Goal: Ask a question: Seek information or help from site administrators or community

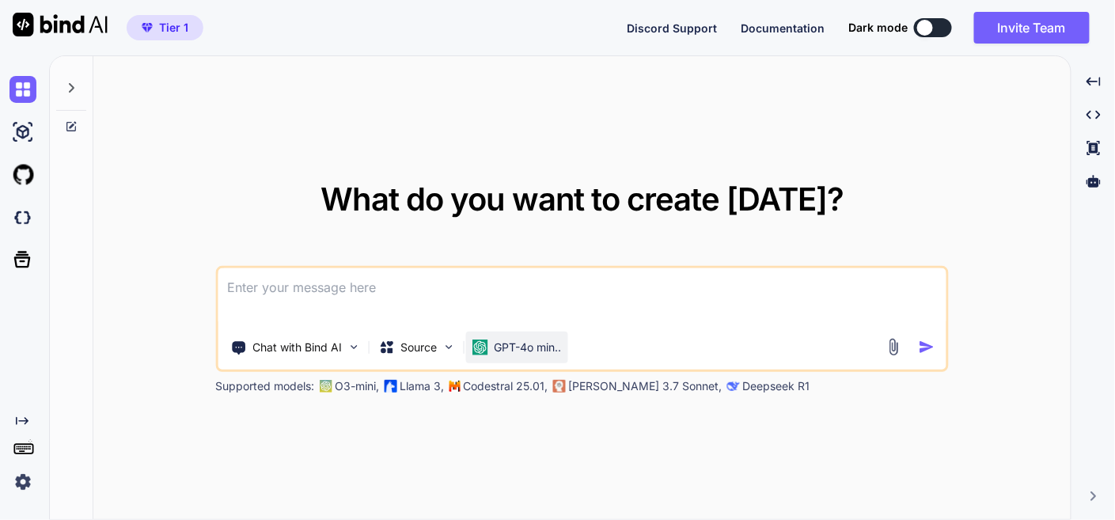
click at [502, 343] on p "GPT-4o min.." at bounding box center [527, 348] width 67 height 16
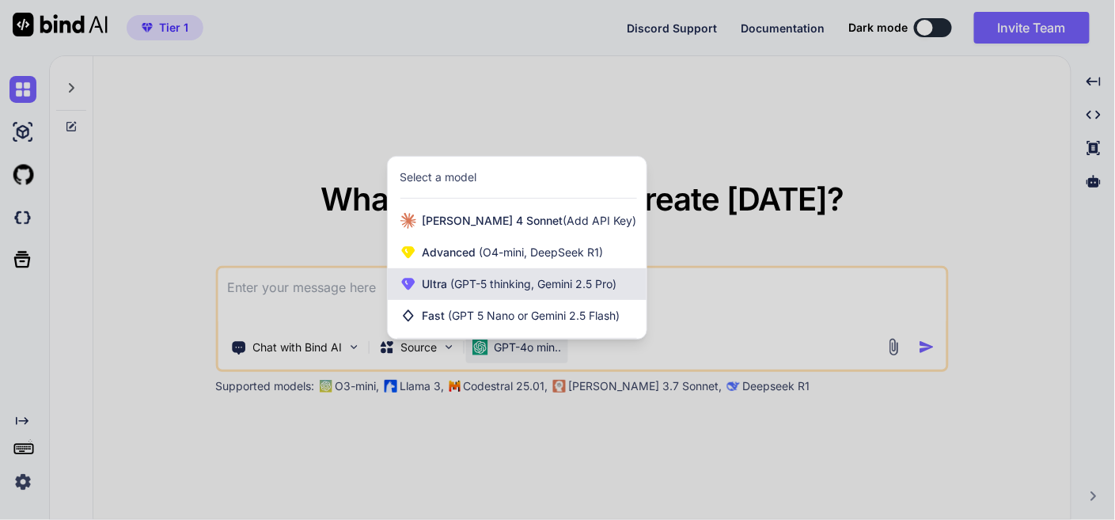
click at [537, 284] on span "(GPT-5 thinking, Gemini 2.5 Pro)" at bounding box center [532, 283] width 169 height 13
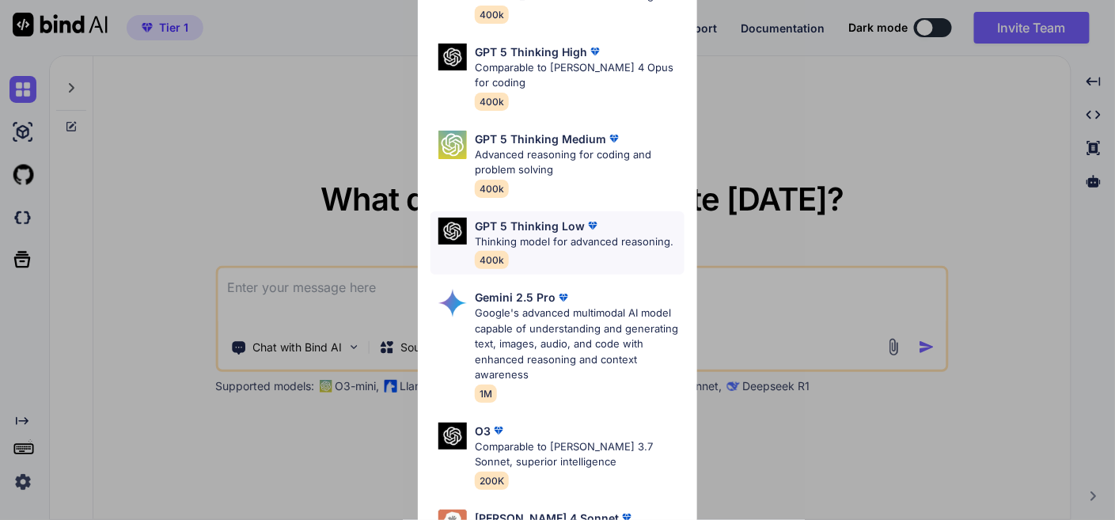
scroll to position [176, 0]
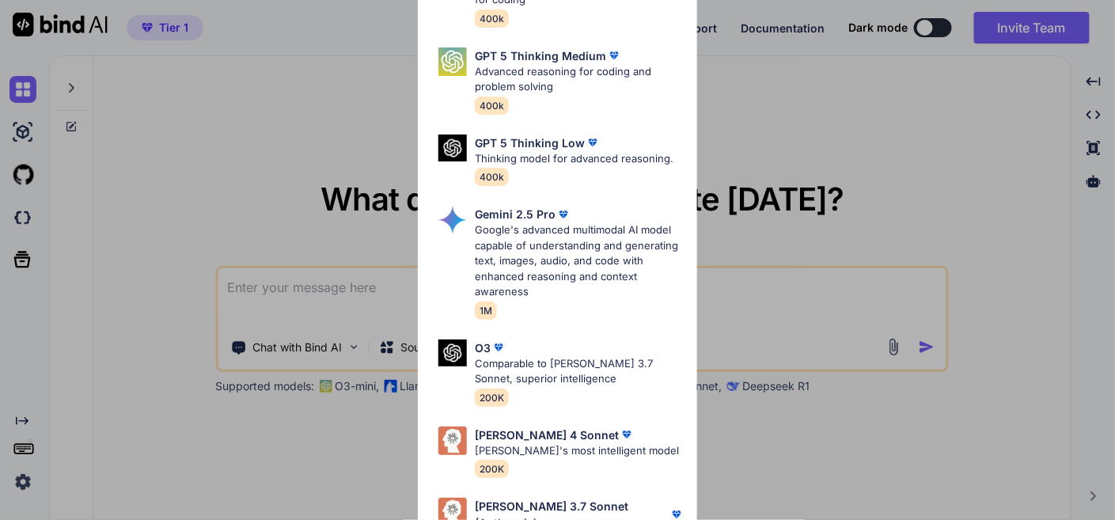
click at [537, 260] on p "Google's advanced multimodal AI model capable of understanding and generating t…" at bounding box center [579, 261] width 209 height 78
type textarea "x"
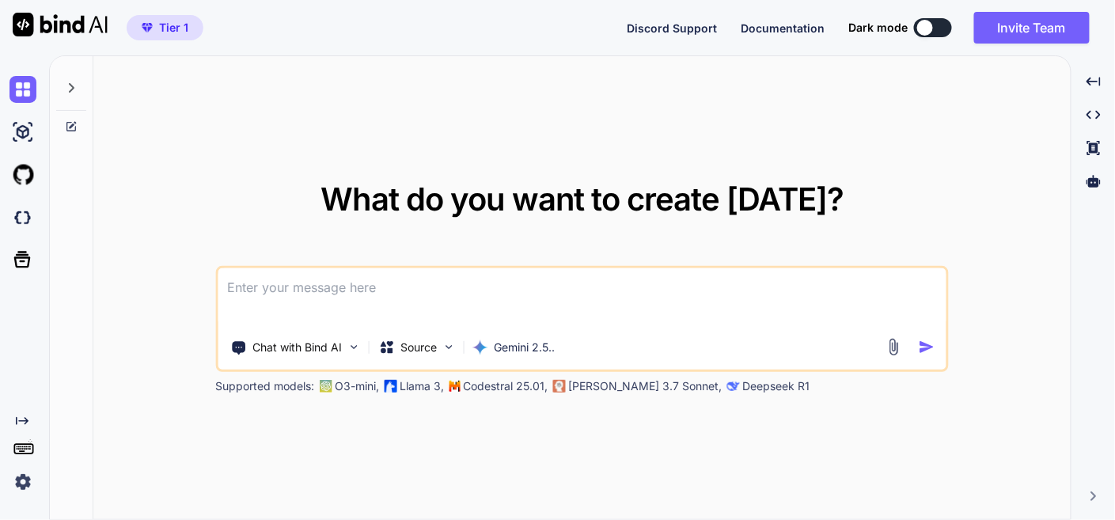
click at [355, 290] on textarea at bounding box center [582, 297] width 728 height 59
type textarea "t"
type textarea "x"
type textarea "th"
type textarea "x"
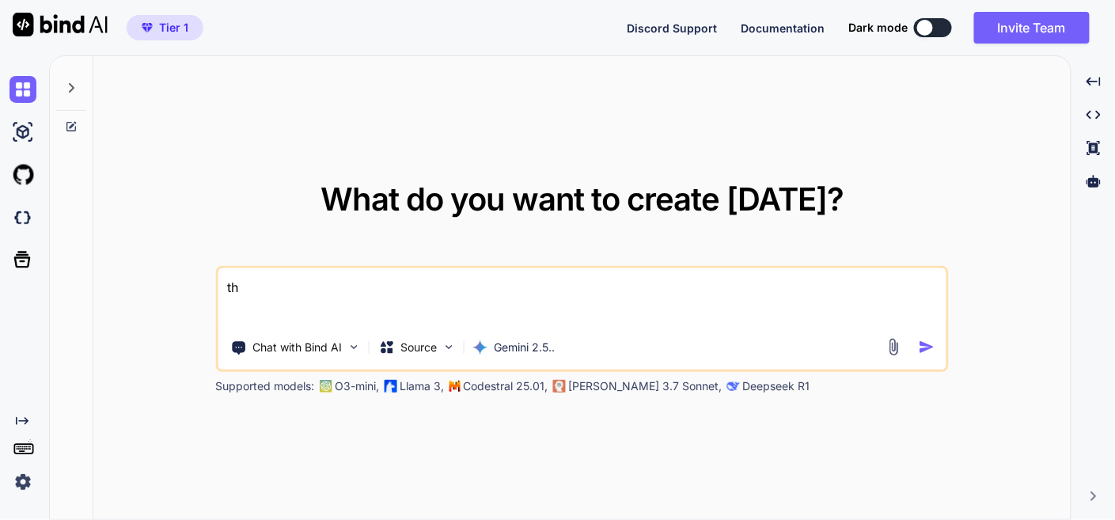
type textarea "thi"
type textarea "x"
type textarea "this"
type textarea "x"
type textarea "this"
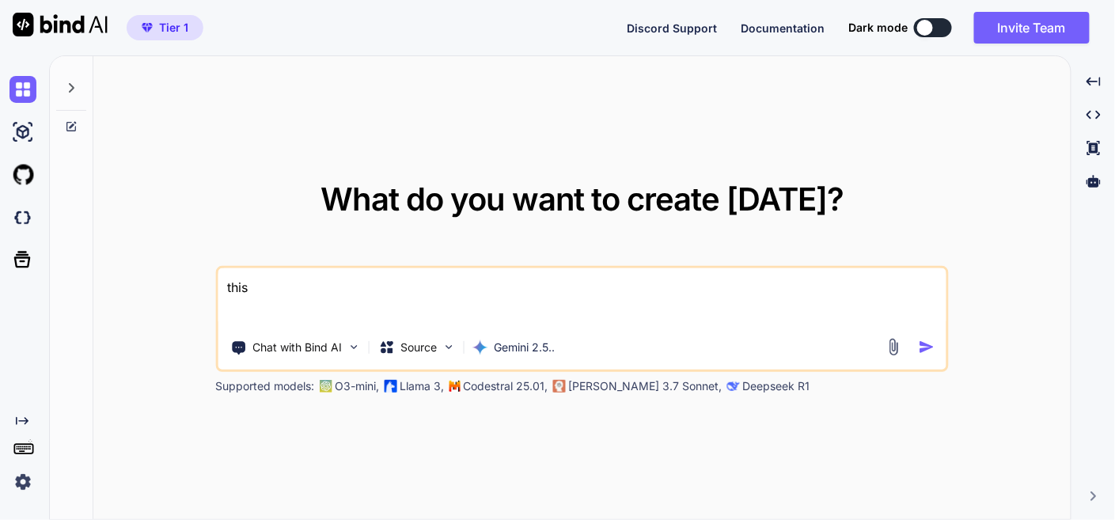
type textarea "x"
type textarea "this i"
type textarea "x"
type textarea "this is"
type textarea "x"
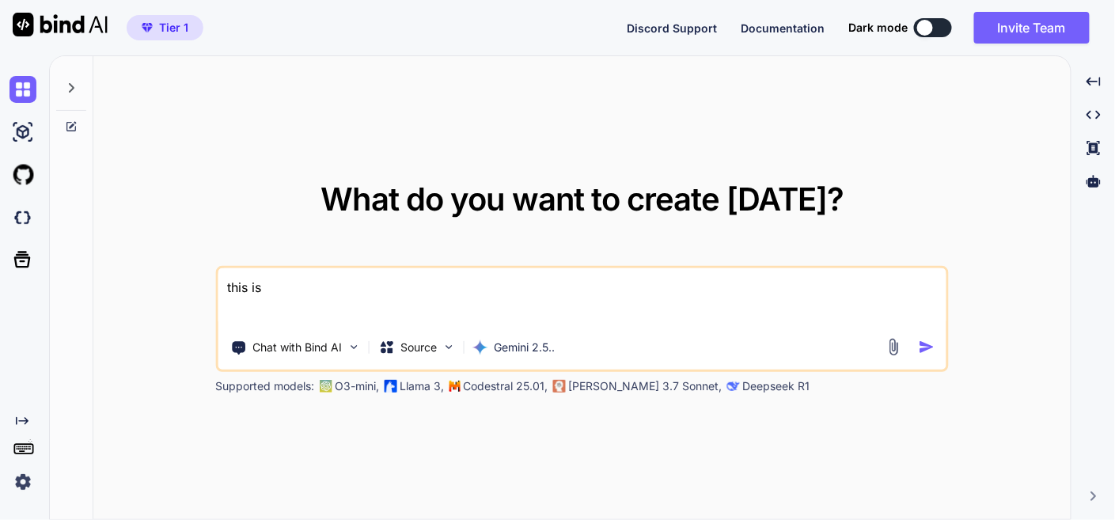
type textarea "this is"
type textarea "x"
type textarea "this is h"
type textarea "x"
type textarea "this is hi"
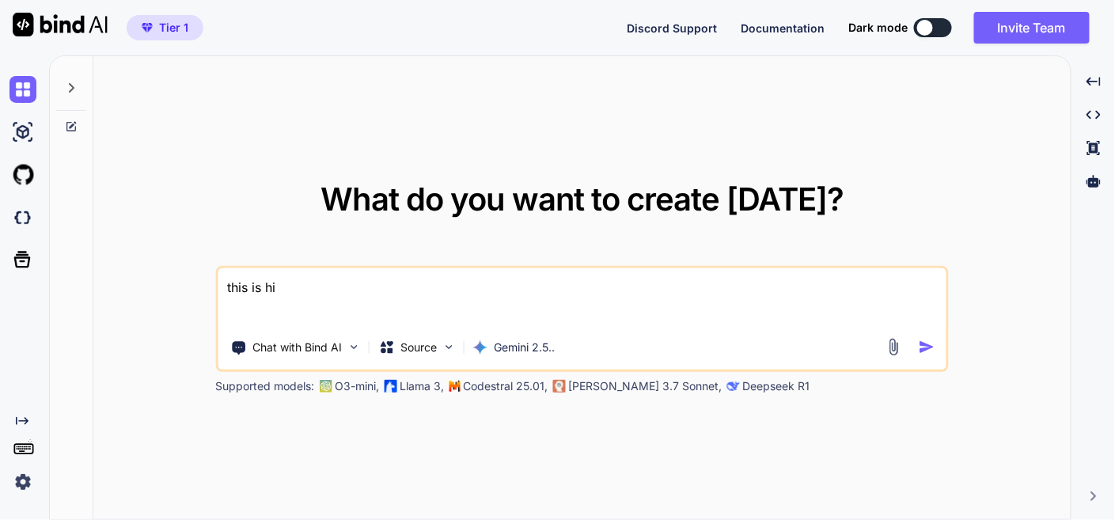
type textarea "x"
type textarea "this is h"
type textarea "x"
type textarea "this is ho"
type textarea "x"
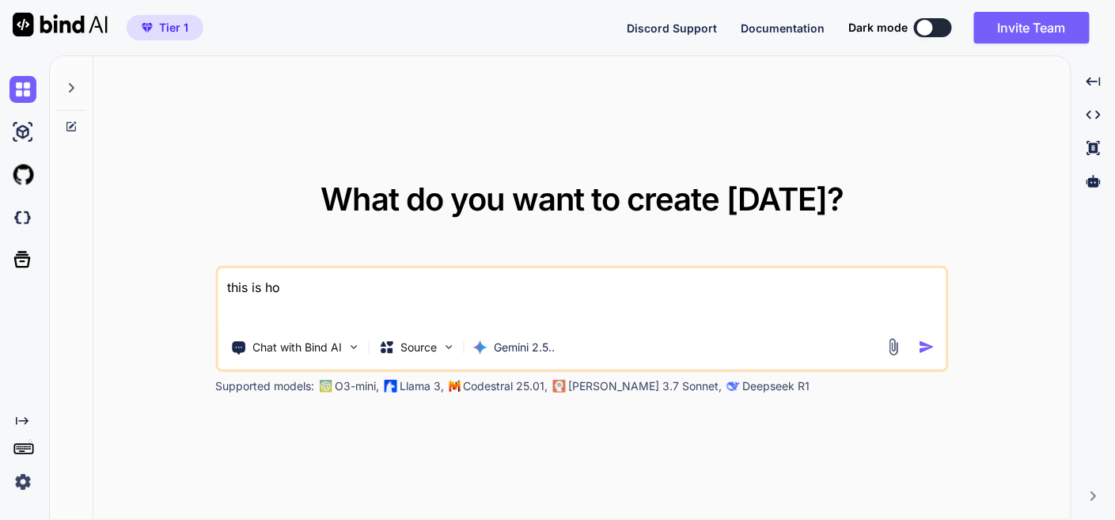
type textarea "this is hos"
type textarea "x"
type textarea "this is host"
type textarea "x"
type textarea "this is hosti"
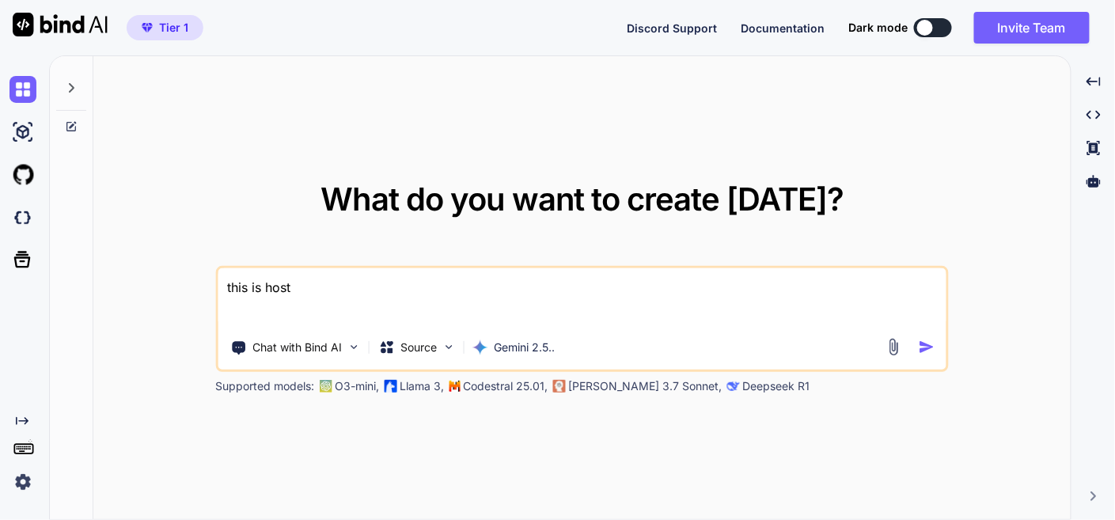
type textarea "x"
type textarea "this is hostin"
type textarea "x"
type textarea "this is hosting"
type textarea "x"
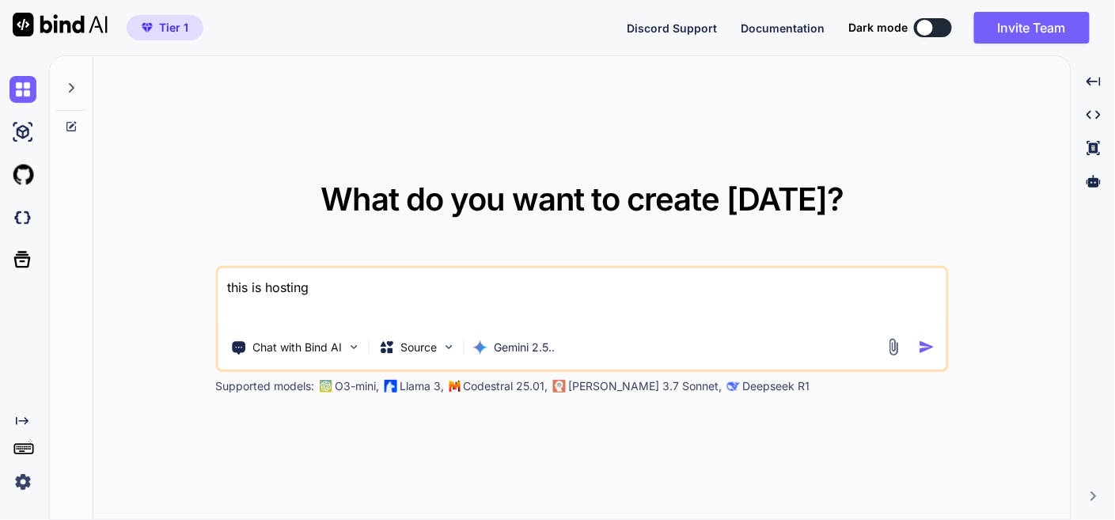
type textarea "this is hostingu"
type textarea "x"
type textarea "this is hostingur"
type textarea "x"
type textarea "this is hostingure"
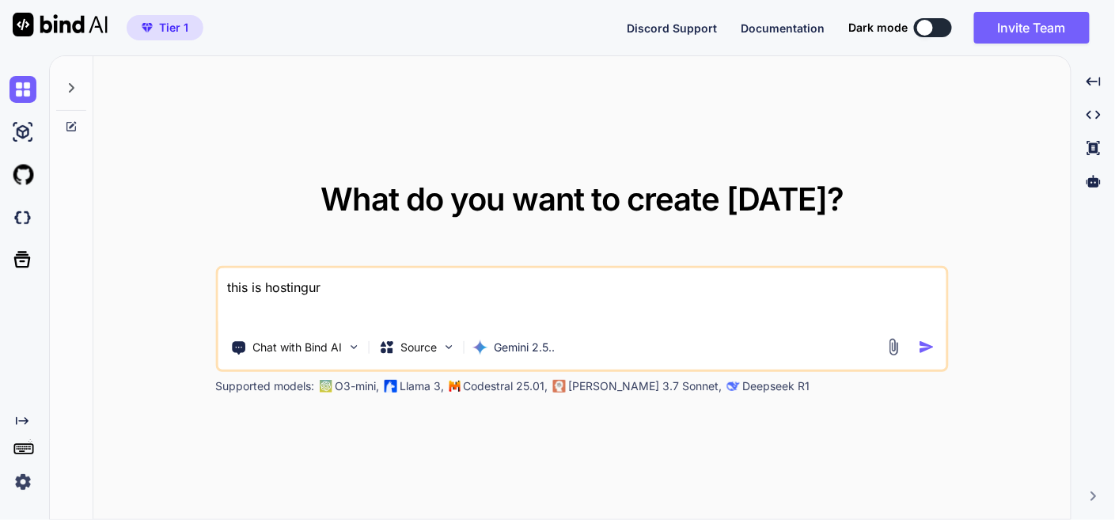
type textarea "x"
type textarea "this is hostingure"
type textarea "x"
type textarea "this is hostingure f"
type textarea "x"
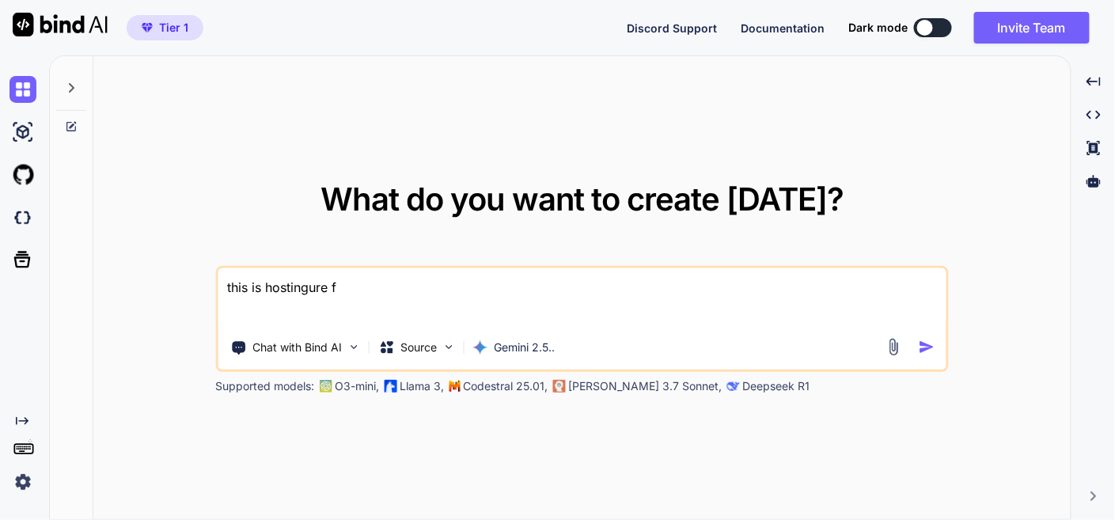
type textarea "this is hostingure fi"
type textarea "x"
type textarea "this is hostingure fil"
type textarea "x"
type textarea "this is hostingure file"
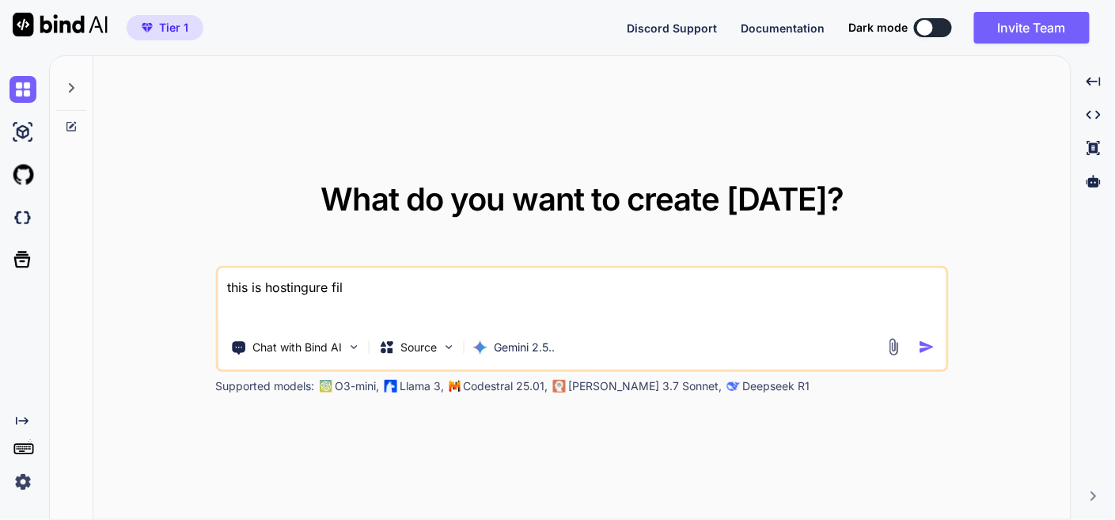
type textarea "x"
type textarea "this is hostingure file"
type textarea "x"
type textarea "this is hostingure file -"
type textarea "x"
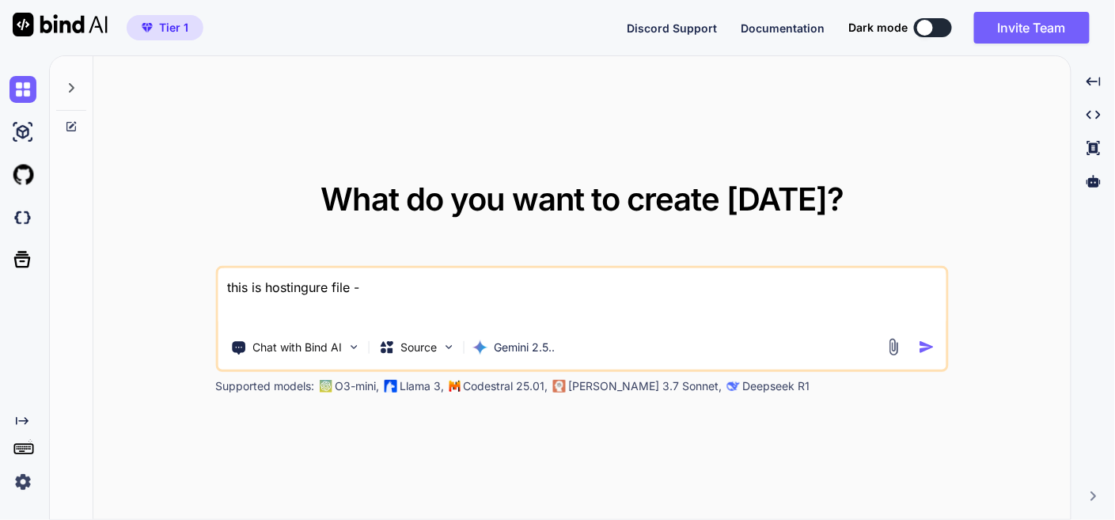
type textarea "this is hostingure file -"
type textarea "x"
type textarea "this is hostingure file - ""
type textarea "x"
type textarea "this is hostingure file - """
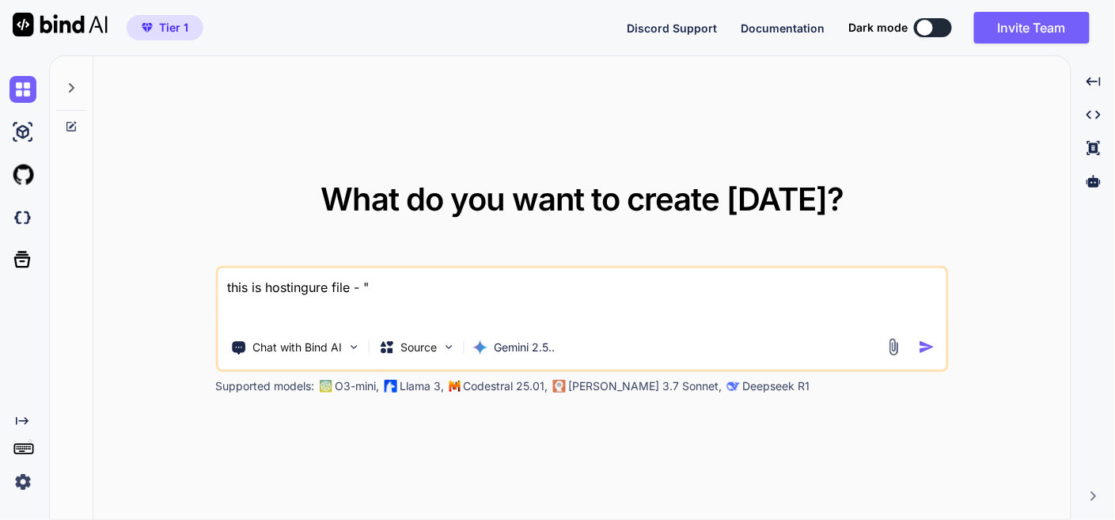
type textarea "x"
paste textarea "here is php code - default.php "<!DOCTYPE html> <html lang="en"> <head> <title>…"
type textarea "this is hostingure file - "here is php code - default.php "<!DOCTYPE html> <htm…"
type textarea "x"
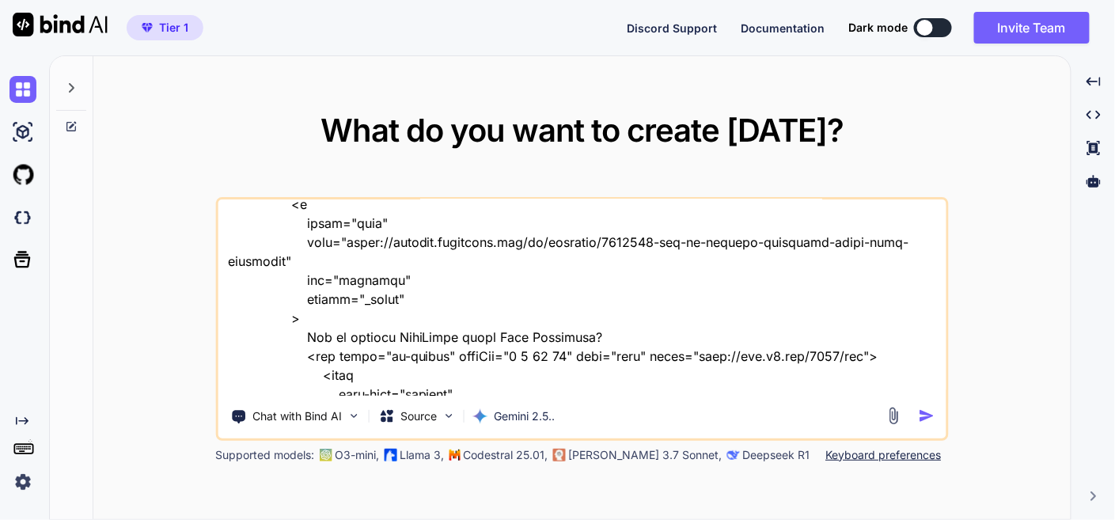
scroll to position [5225, 0]
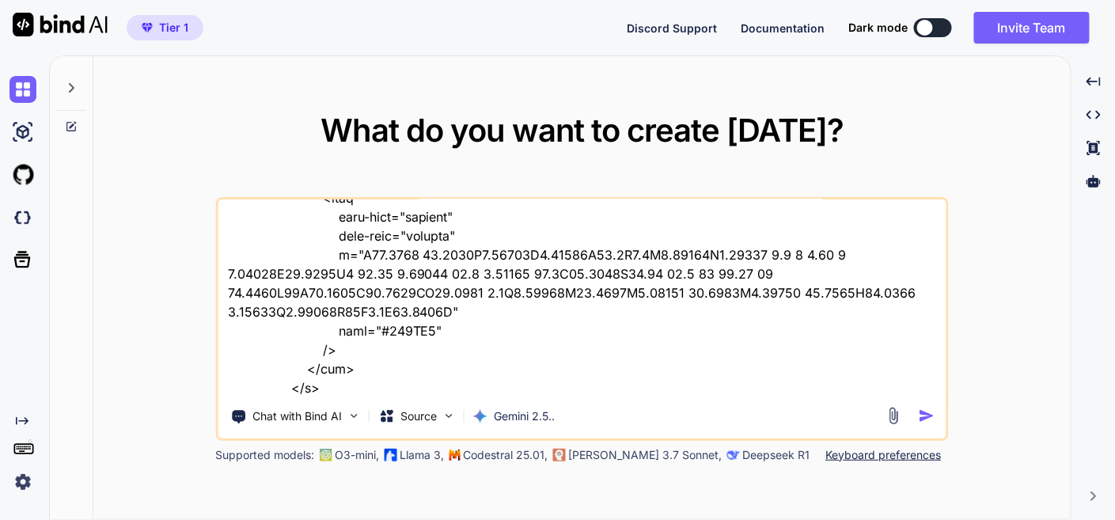
click at [359, 390] on textarea at bounding box center [582, 297] width 728 height 196
type textarea "this is hostingure file - "here is php code - default.php "<!DOCTYPE html> <htm…"
type textarea "x"
type textarea "this is hostingure file - "here is php code - default.php "<!DOCTYPE html> <htm…"
type textarea "x"
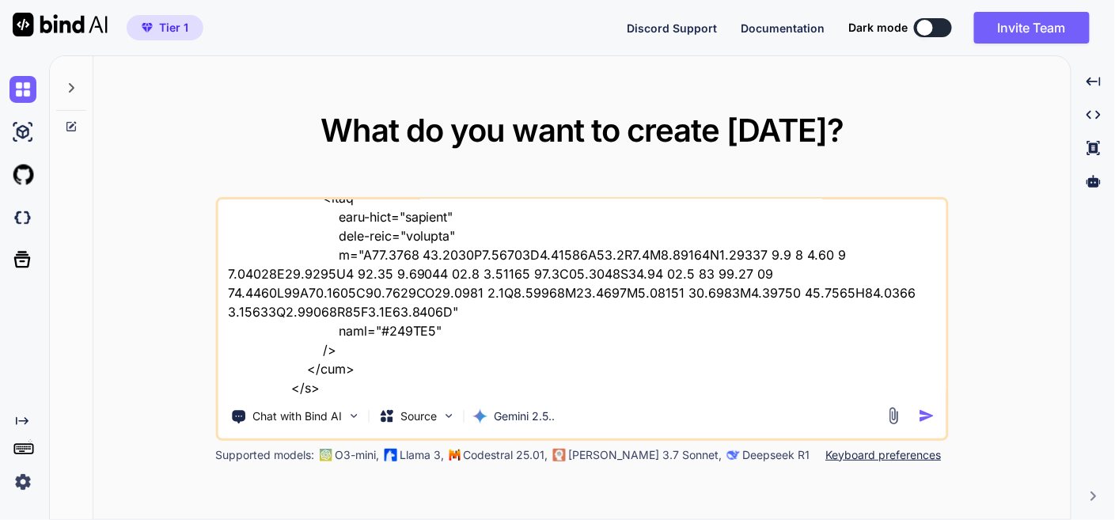
type textarea "this is hostingure file - "here is php code - default.php "<!DOCTYPE html> <htm…"
type textarea "x"
type textarea "this is hostingure file - "here is php code - default.php "<!DOCTYPE html> <htm…"
type textarea "x"
type textarea "this is hostingure file - "here is php code - default.php "<!DOCTYPE html> <htm…"
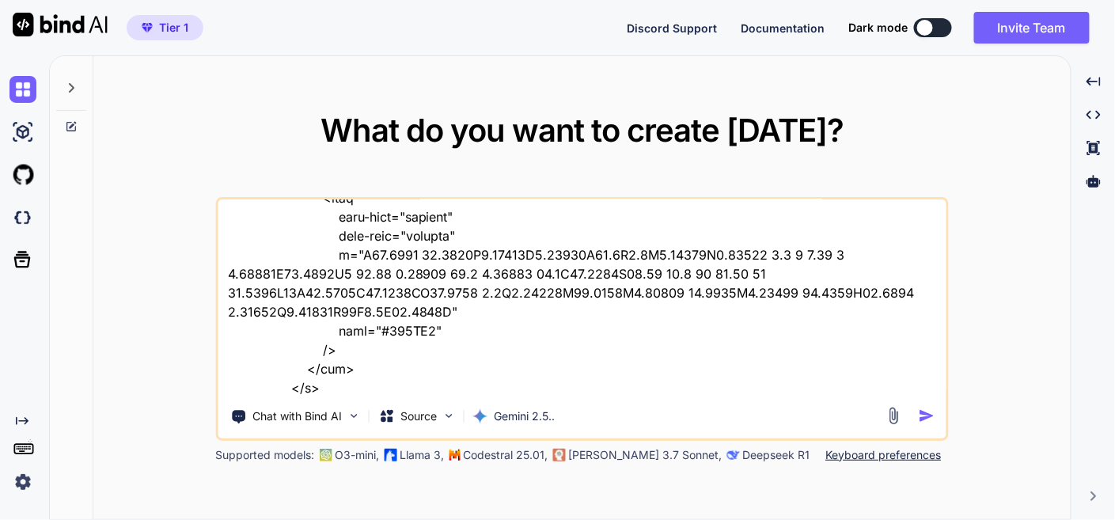
type textarea "x"
type textarea "this is hostingure file - "here is php code - default.php "<!DOCTYPE html> <htm…"
type textarea "x"
type textarea "this is hostingure file - "here is php code - default.php "<!DOCTYPE html> <htm…"
type textarea "x"
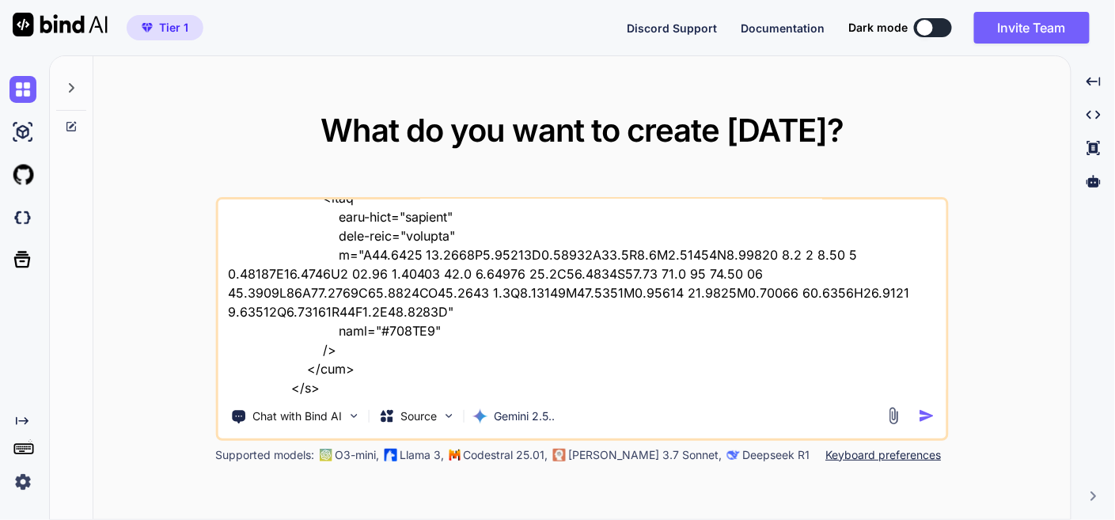
type textarea "this is hostingure file - "here is php code - default.php "<!DOCTYPE html> <htm…"
type textarea "x"
type textarea "this is hostingure file - "here is php code - default.php "<!DOCTYPE html> <htm…"
type textarea "x"
type textarea "this is hostingure file - "here is php code - default.php "<!DOCTYPE html> <htm…"
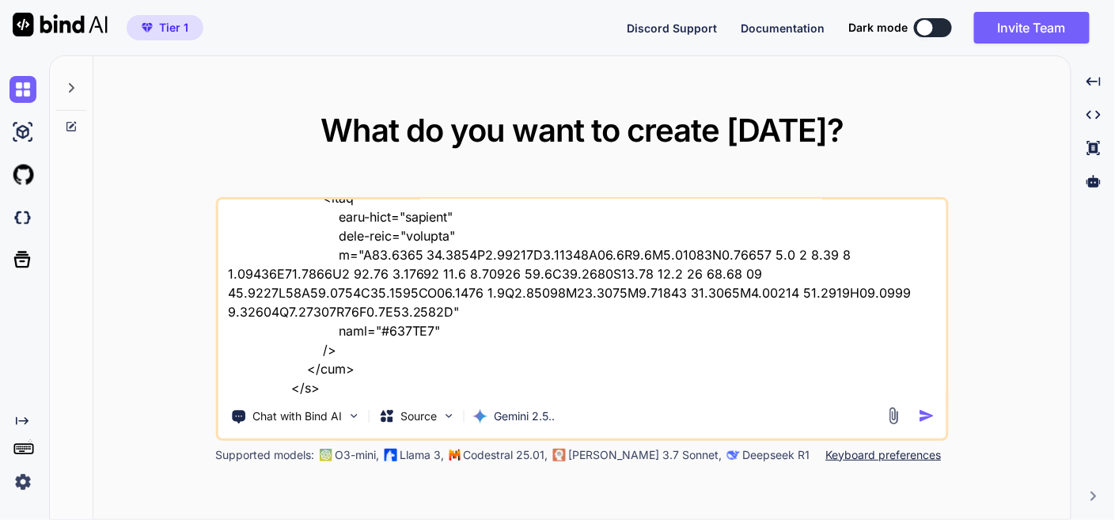
type textarea "x"
type textarea "this is hostingure file - "here is php code - default.php "<!DOCTYPE html> <htm…"
type textarea "x"
type textarea "this is hostingure file - "here is php code - default.php "<!DOCTYPE html> <htm…"
type textarea "x"
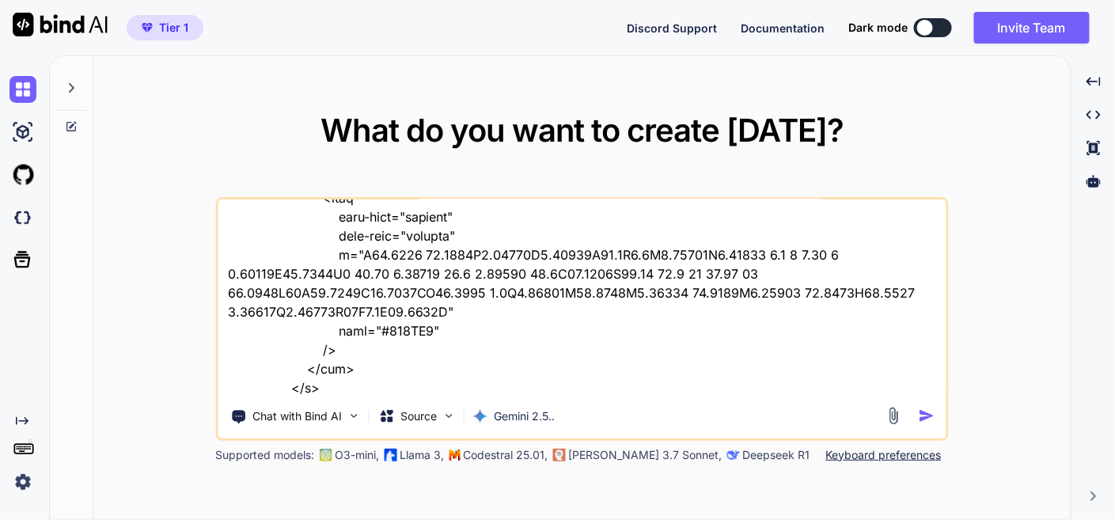
type textarea "this is hostingure file - "here is php code - default.php "<!DOCTYPE html> <htm…"
type textarea "x"
type textarea "this is hostingure file - "here is php code - default.php "<!DOCTYPE html> <htm…"
type textarea "x"
type textarea "this is hostingure file - "here is php code - default.php "<!DOCTYPE html> <htm…"
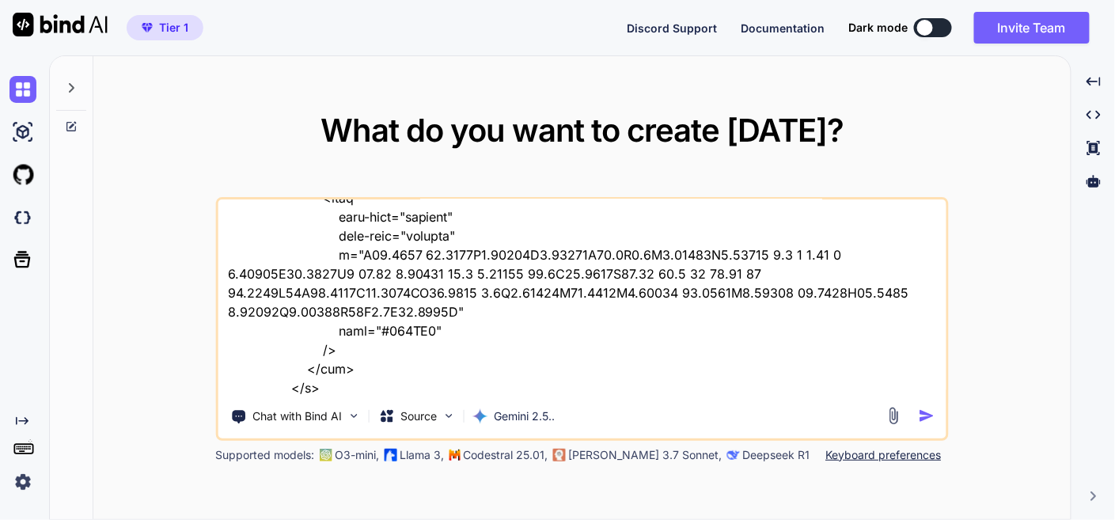
type textarea "x"
type textarea "this is hostingure file - "here is php code - default.php "<!DOCTYPE html> <htm…"
type textarea "x"
type textarea "this is hostingure file - "here is php code - default.php "<!DOCTYPE html> <htm…"
type textarea "x"
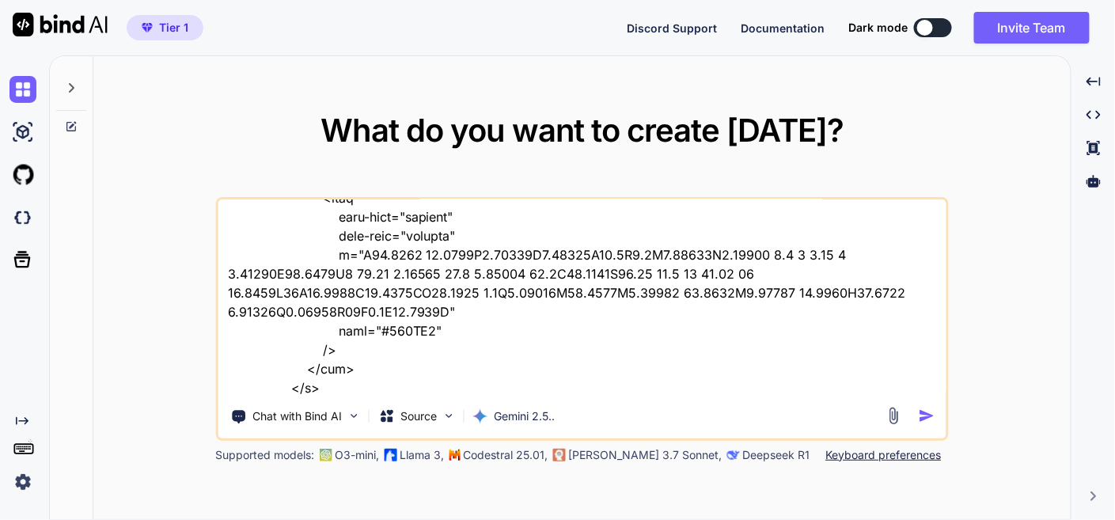
type textarea "this is hostingure file - "here is php code - default.php "<!DOCTYPE html> <htm…"
type textarea "x"
type textarea "this is hostingure file - "here is php code - default.php "<!DOCTYPE html> <htm…"
type textarea "x"
type textarea "this is hostingure file - "here is php code - default.php "<!DOCTYPE html> <htm…"
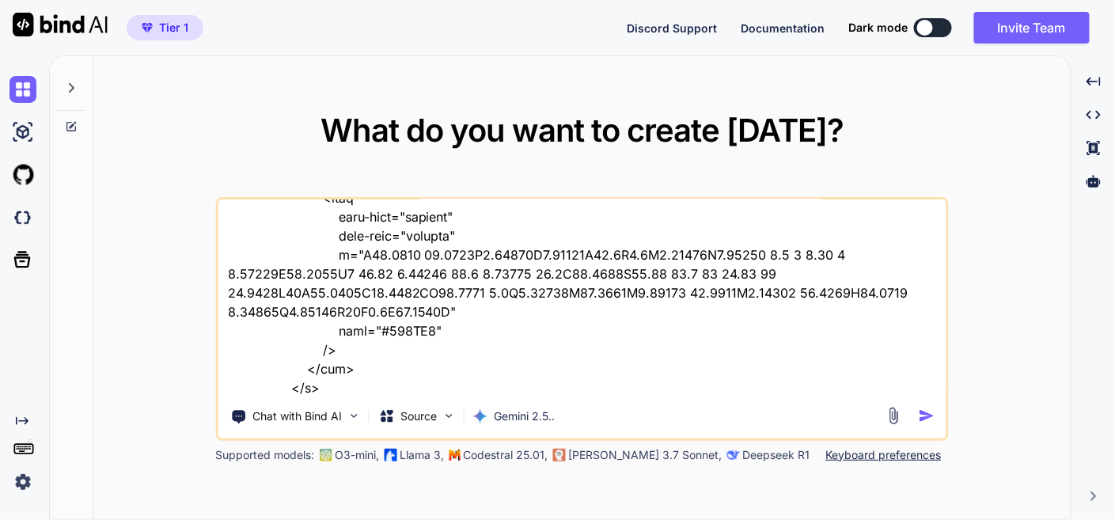
type textarea "x"
type textarea "this is hostingure file - "here is php code - default.php "<!DOCTYPE html> <htm…"
type textarea "x"
type textarea "this is hostingure file - "here is php code - default.php "<!DOCTYPE html> <htm…"
type textarea "x"
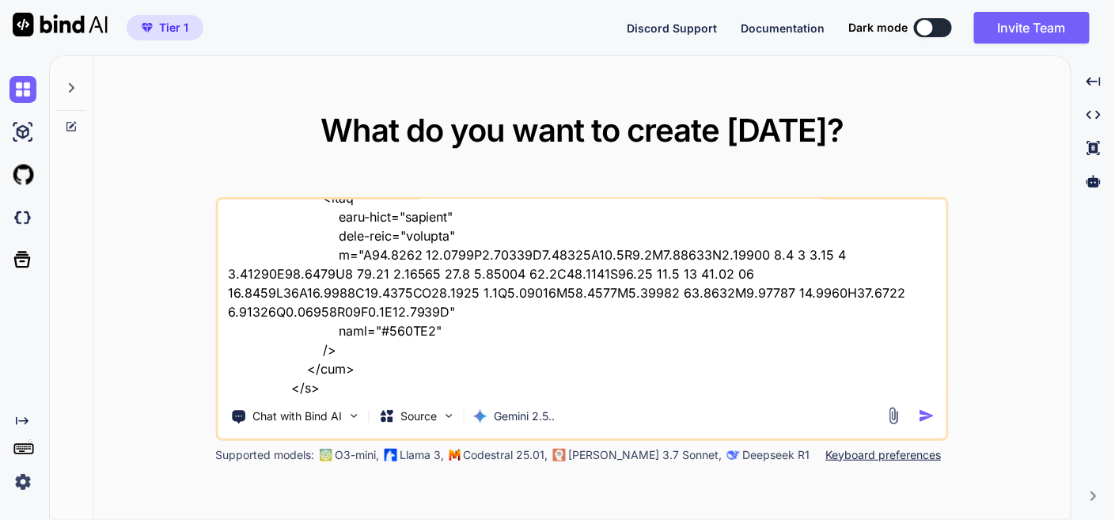
type textarea "this is hostingure file - "here is php code - default.php "<!DOCTYPE html> <htm…"
type textarea "x"
type textarea "this is hostingure file - "here is php code - default.php "<!DOCTYPE html> <htm…"
type textarea "x"
type textarea "this is hostingure file - "here is php code - default.php "<!DOCTYPE html> <htm…"
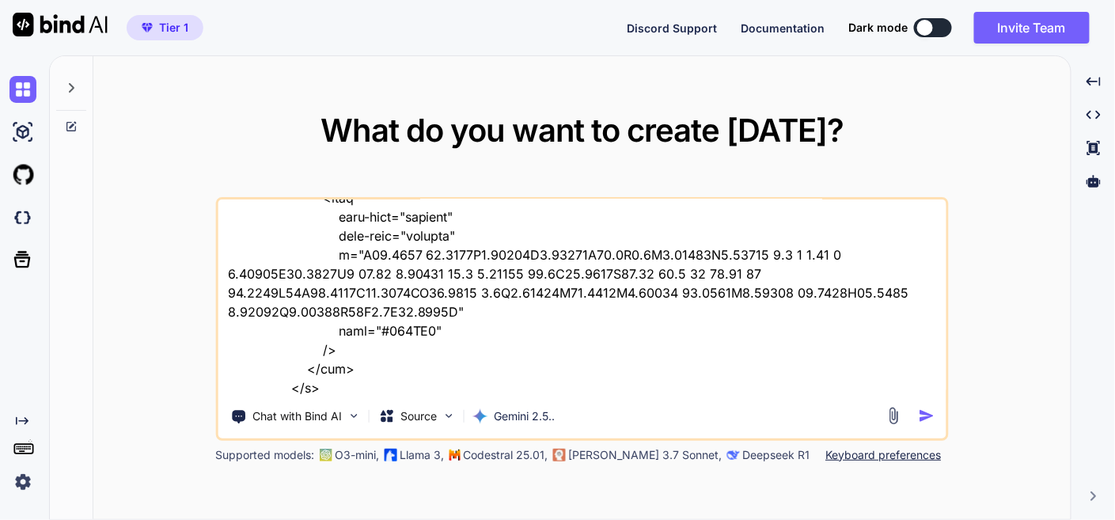
type textarea "x"
type textarea "this is hostingure file - "here is php code - default.php "<!DOCTYPE html> <htm…"
type textarea "x"
type textarea "this is hostingure file - "here is php code - default.php "<!DOCTYPE html> <htm…"
type textarea "x"
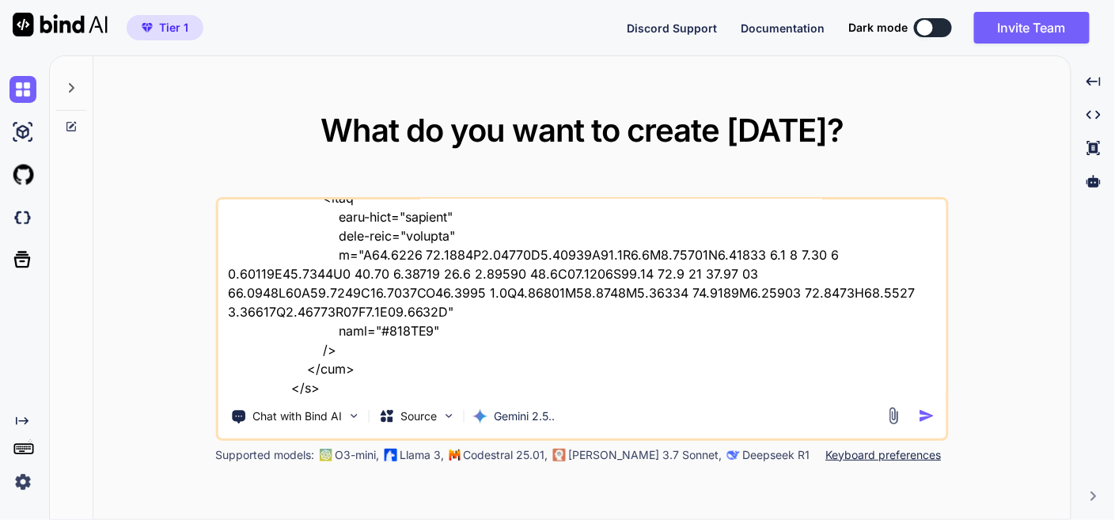
type textarea "this is hostingure file - "here is php code - default.php "<!DOCTYPE html> <htm…"
type textarea "x"
type textarea "this is hostingure file - "here is php code - default.php "<!DOCTYPE html> <htm…"
type textarea "x"
type textarea "this is hostingure file - "here is php code - default.php "<!DOCTYPE html> <htm…"
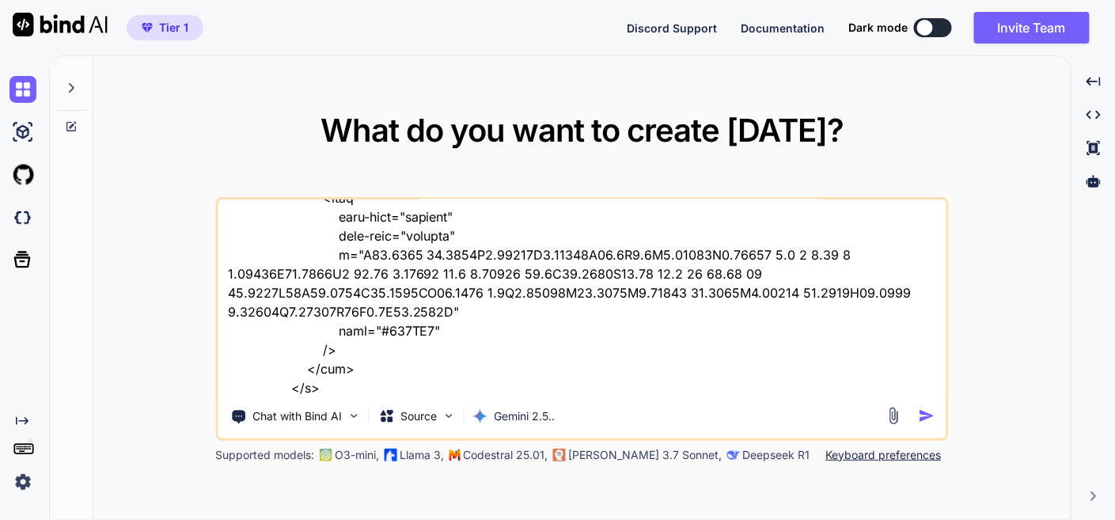
type textarea "x"
type textarea "this is hostingure file - "here is php code - default.php "<!DOCTYPE html> <htm…"
type textarea "x"
type textarea "this is hostingure file - "here is php code - default.php "<!DOCTYPE html> <htm…"
type textarea "x"
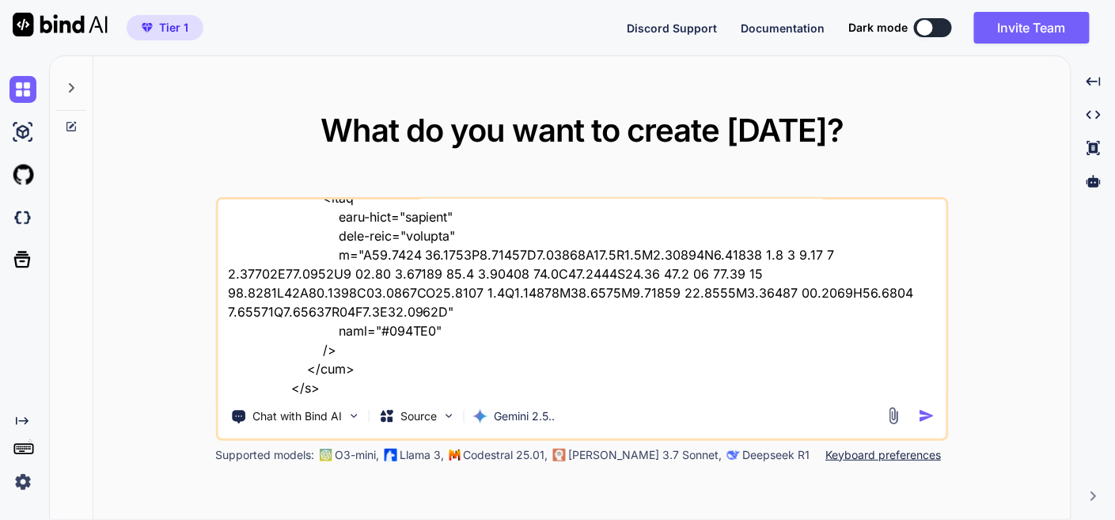
type textarea "this is hostingure file - "here is php code - default.php "<!DOCTYPE html> <htm…"
type textarea "x"
type textarea "this is hostingure file - "here is php code - default.php "<!DOCTYPE html> <htm…"
type textarea "x"
type textarea "this is hostingure file - "here is php code - default.php "<!DOCTYPE html> <htm…"
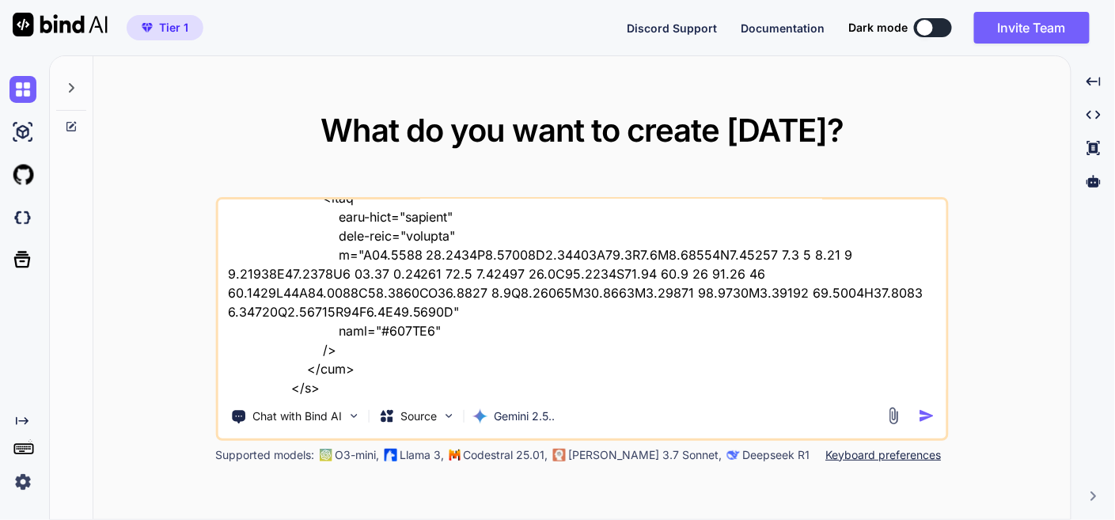
type textarea "x"
type textarea "this is hostingure file - "here is php code - default.php "<!DOCTYPE html> <htm…"
type textarea "x"
type textarea "this is hostingure file - "here is php code - default.php "<!DOCTYPE html> <htm…"
type textarea "x"
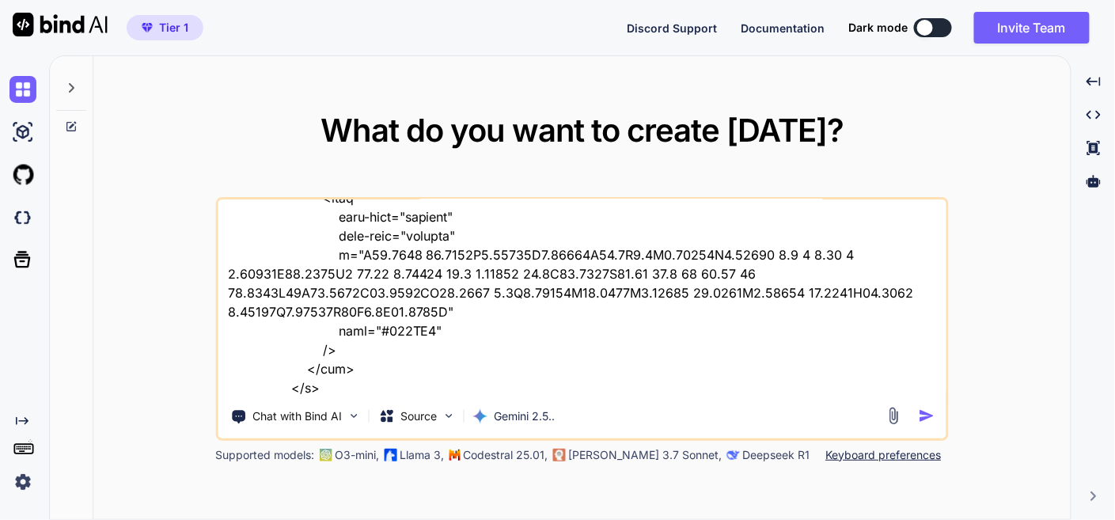
type textarea "this is hostingure file - "here is php code - default.php "<!DOCTYPE html> <htm…"
type textarea "x"
type textarea "this is hostingure file - "here is php code - default.php "<!DOCTYPE html> <htm…"
type textarea "x"
type textarea "this is hostingure file - "here is php code - default.php "<!DOCTYPE html> <htm…"
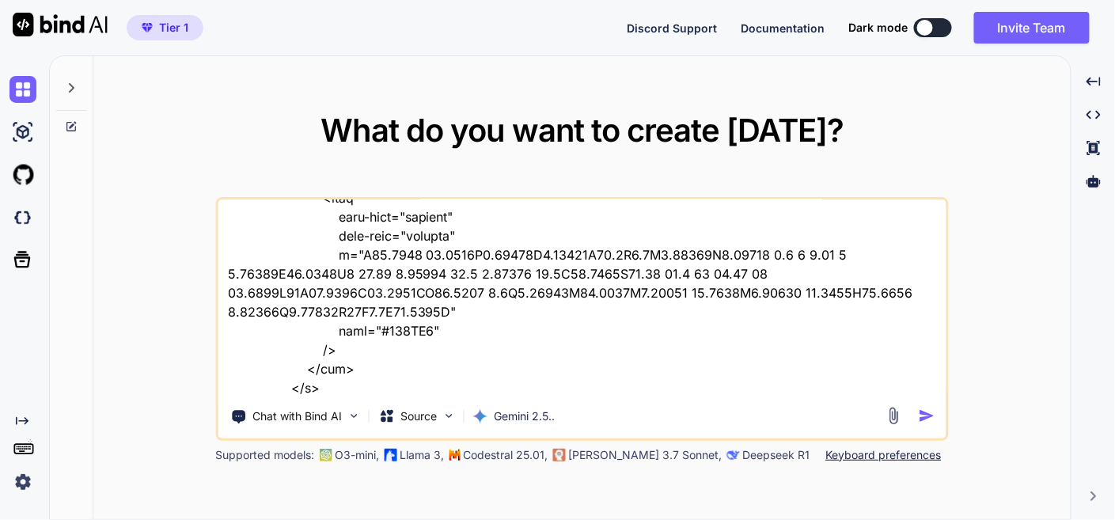
type textarea "x"
type textarea "this is hostingure file - "here is php code - default.php "<!DOCTYPE html> <htm…"
type textarea "x"
type textarea "this is hostingure file - "here is php code - default.php "<!DOCTYPE html> <htm…"
type textarea "x"
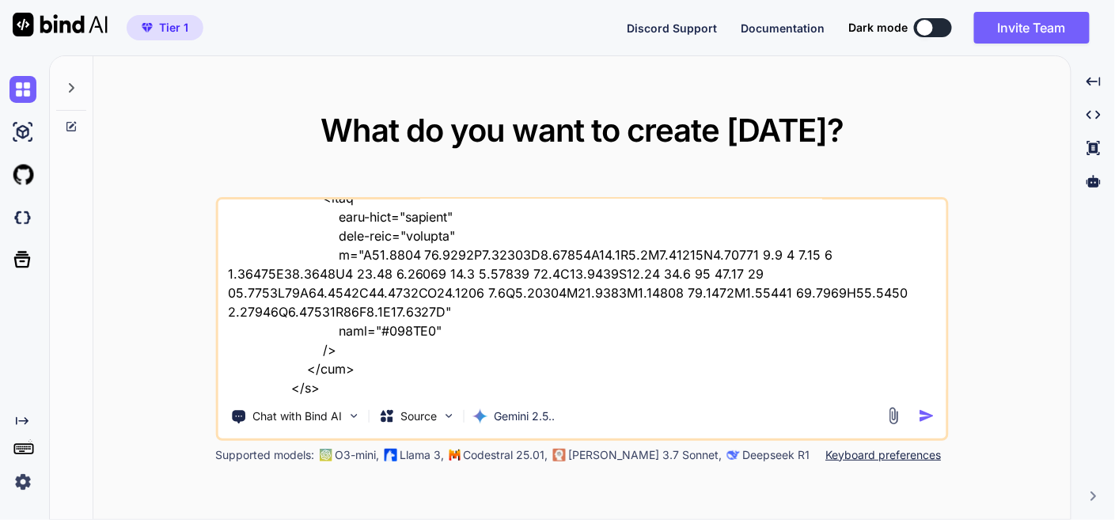
type textarea "this is hostingure file - "here is php code - default.php "<!DOCTYPE html> <htm…"
type textarea "x"
type textarea "this is hostingure file - "here is php code - default.php "<!DOCTYPE html> <htm…"
type textarea "x"
type textarea "this is hostingure file - "here is php code - default.php "<!DOCTYPE html> <htm…"
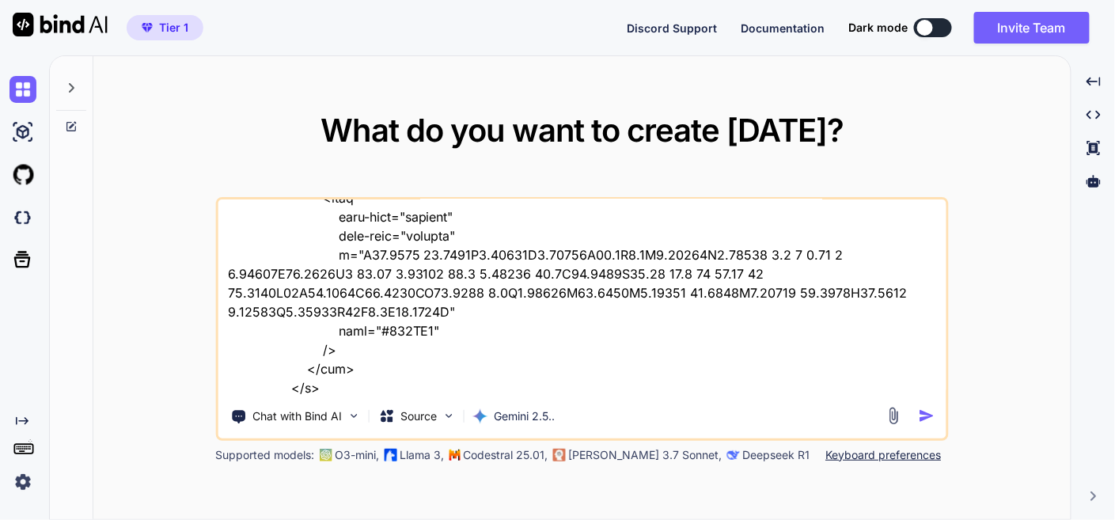
type textarea "x"
type textarea "this is hostingure file - "here is php code - default.php "<!DOCTYPE html> <htm…"
type textarea "x"
type textarea "this is hostingure file - "here is php code - default.php "<!DOCTYPE html> <htm…"
type textarea "x"
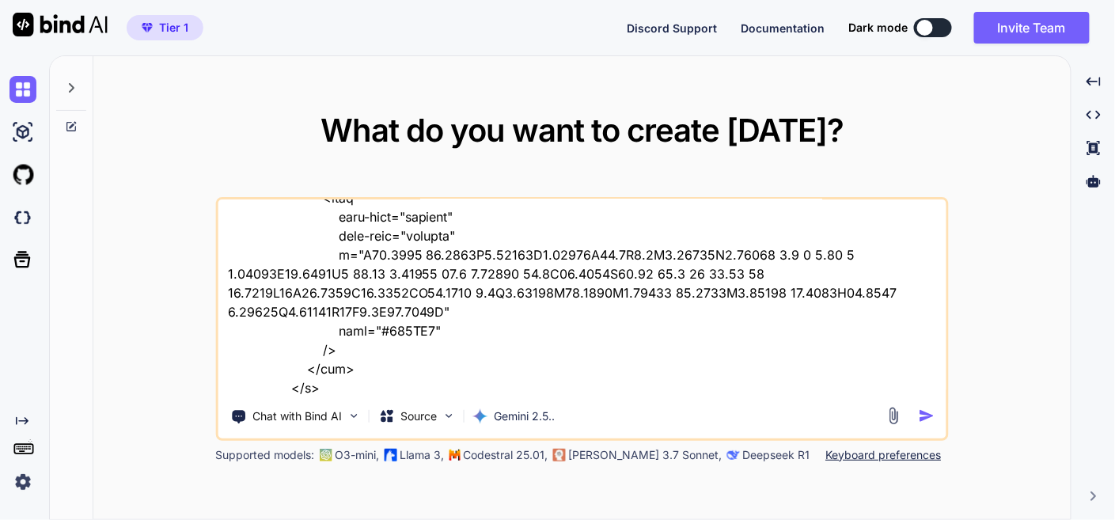
type textarea "this is hostingure file - "here is php code - default.php "<!DOCTYPE html> <htm…"
type textarea "x"
type textarea "this is hostingure file - "here is php code - default.php "<!DOCTYPE html> <htm…"
type textarea "x"
type textarea "this is hostingure file - "here is php code - default.php "<!DOCTYPE html> <htm…"
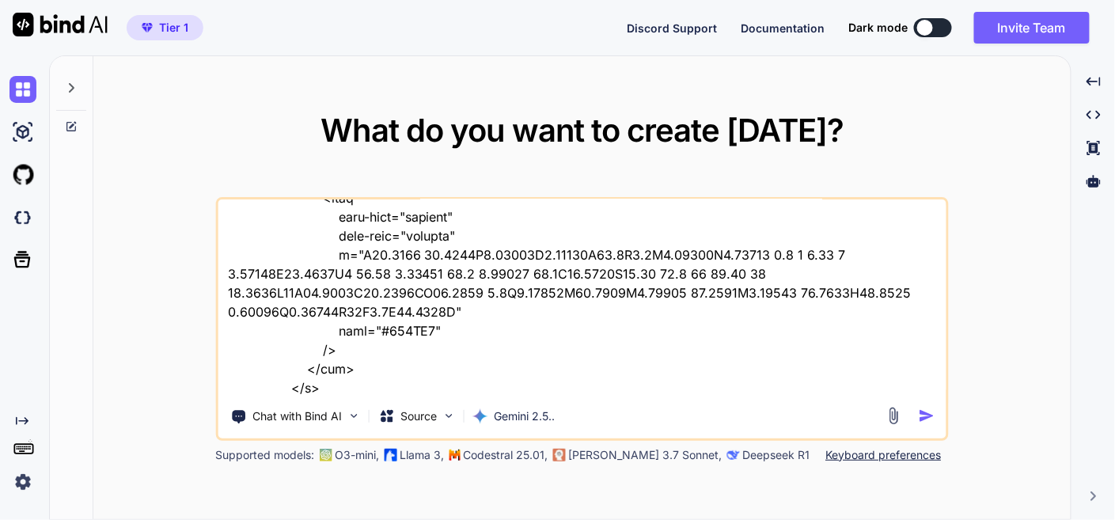
type textarea "x"
type textarea "this is hostingure file - "here is php code - default.php "<!DOCTYPE html> <htm…"
type textarea "x"
type textarea "this is hostingure file - "here is php code - default.php "<!DOCTYPE html> <htm…"
type textarea "x"
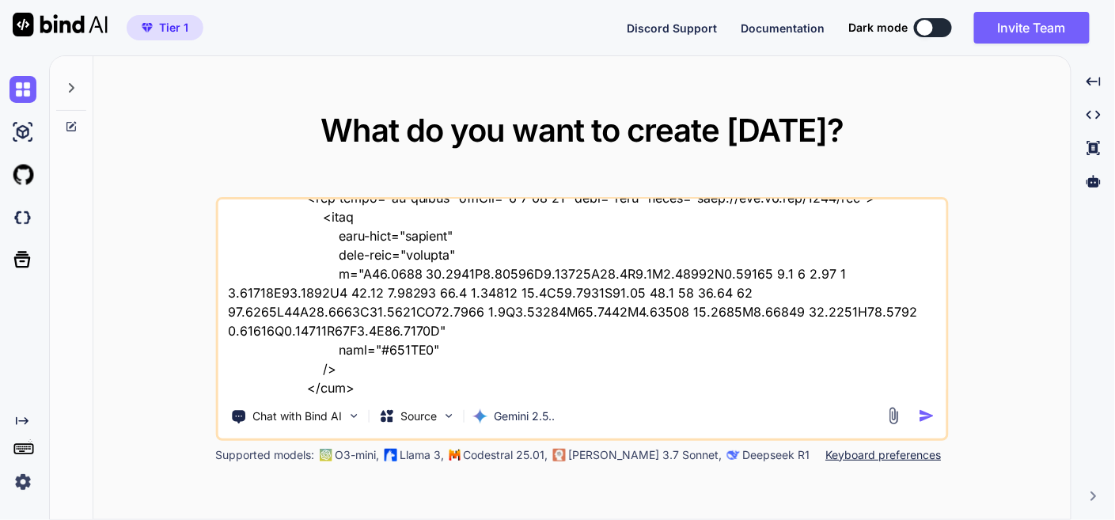
type textarea "this is hostingure file - "here is php code - default.php "<!DOCTYPE html> <htm…"
type textarea "x"
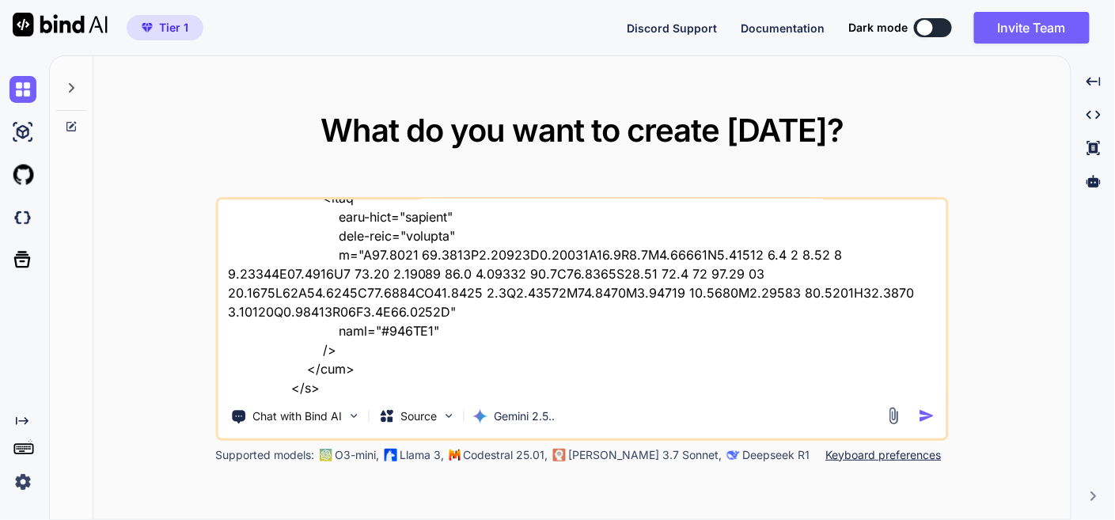
type textarea "this is hostingure file - "here is php code - default.php "<!DOCTYPE html> <htm…"
type textarea "x"
type textarea "this is hostingure file - "here is php code - default.php "<!DOCTYPE html> <htm…"
type textarea "x"
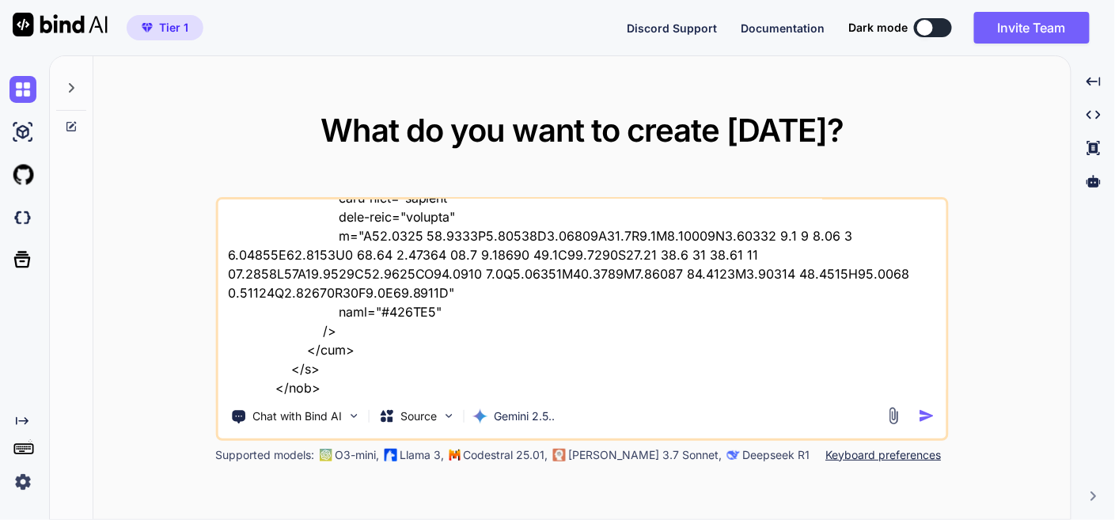
type textarea "this is hostingure file - "here is php code - default.php "<!DOCTYPE html> <htm…"
type textarea "x"
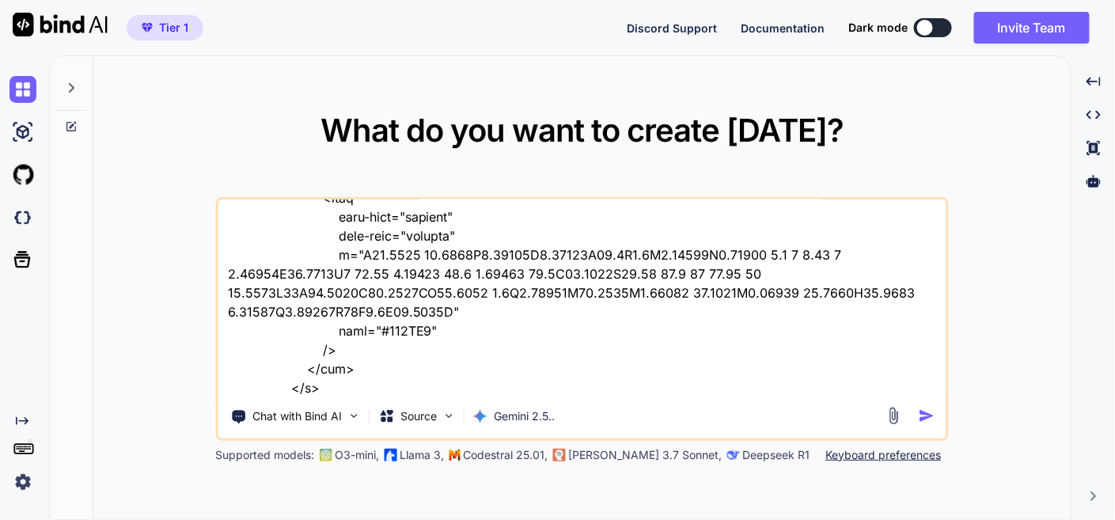
type textarea "this is hostingure file - "here is php code - default.php "<!DOCTYPE html> <htm…"
type textarea "x"
type textarea "this is hostingure file - "here is php code - default.php "<!DOCTYPE html> <htm…"
type textarea "x"
type textarea "this is hostingure file - "here is php code - default.php "<!DOCTYPE html> <htm…"
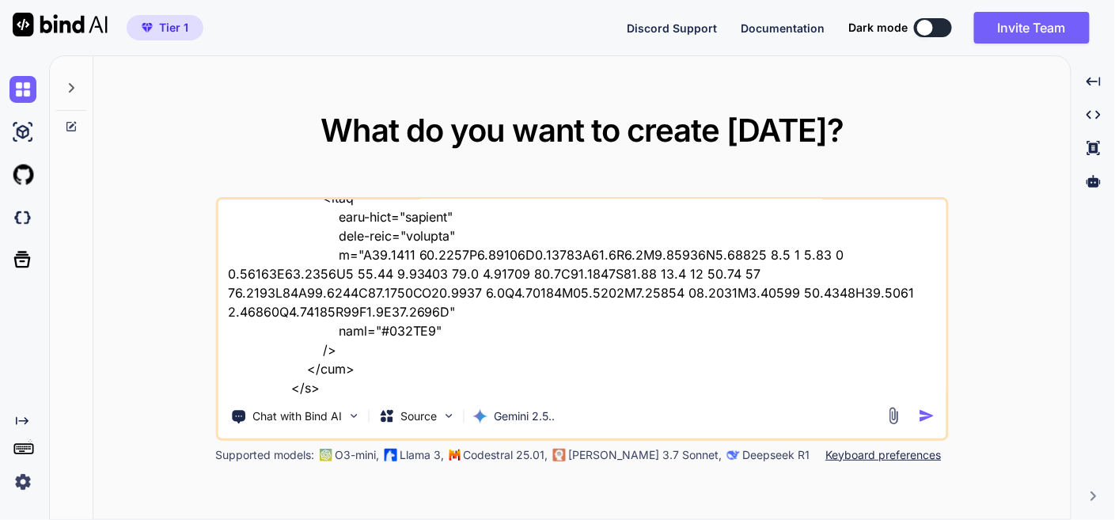
type textarea "x"
type textarea "this is hostingure file - "here is php code - default.php "<!DOCTYPE html> <htm…"
type textarea "x"
type textarea "this is hostingure file - "here is php code - default.php "<!DOCTYPE html> <htm…"
type textarea "x"
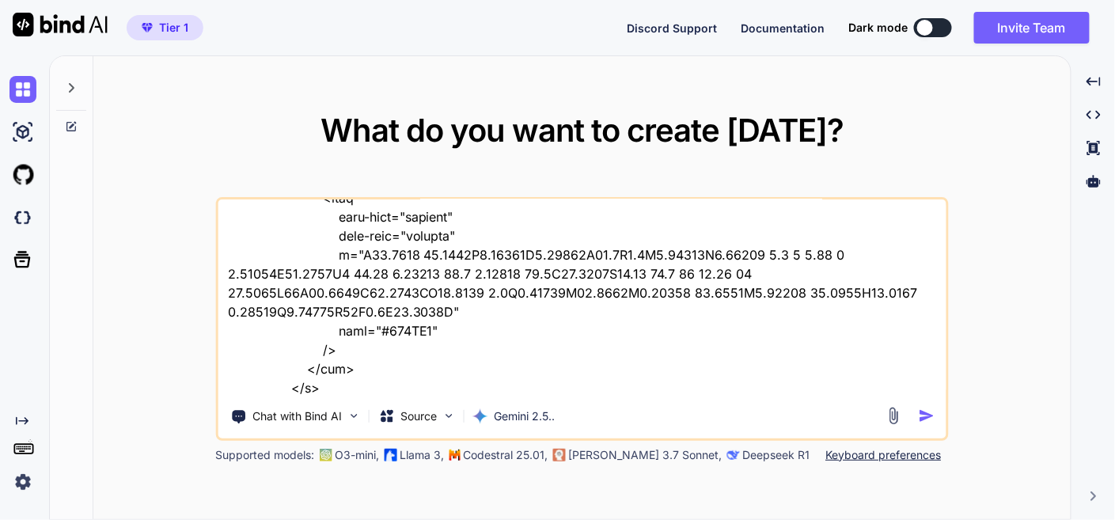
type textarea "this is hostingure file - "here is php code - default.php "<!DOCTYPE html> <htm…"
type textarea "x"
type textarea "this is hostingure file - "here is php code - default.php "<!DOCTYPE html> <htm…"
type textarea "x"
type textarea "this is hostingure file - "here is php code - default.php "<!DOCTYPE html> <htm…"
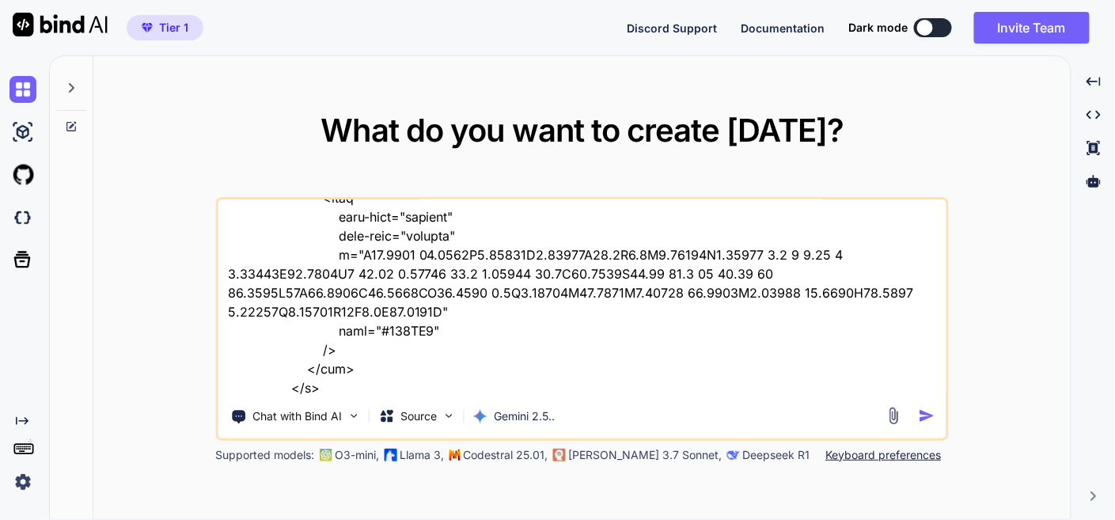
type textarea "x"
type textarea "this is hostingure file - "here is php code - default.php "<!DOCTYPE html> <htm…"
type textarea "x"
type textarea "this is hostingure file - "here is php code - default.php "<!DOCTYPE html> <htm…"
type textarea "x"
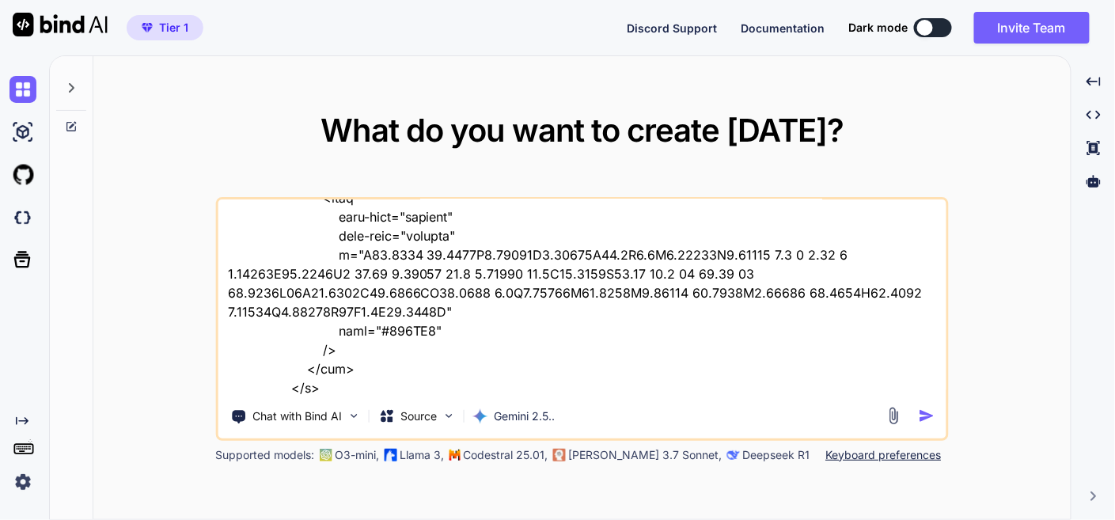
type textarea "this is hostingure file - "here is php code - default.php "<!DOCTYPE html> <htm…"
type textarea "x"
type textarea "this is hostingure file - "here is php code - default.php "<!DOCTYPE html> <htm…"
type textarea "x"
type textarea "this is hostingure file - "here is php code - default.php "<!DOCTYPE html> <htm…"
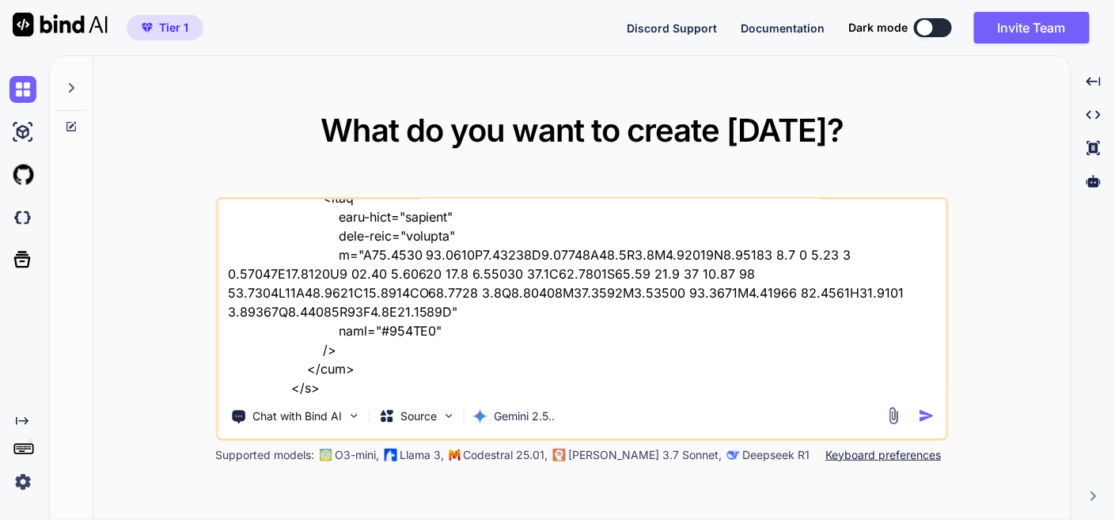
click at [444, 388] on textarea at bounding box center [582, 297] width 728 height 196
click at [769, 382] on textarea at bounding box center [582, 297] width 728 height 196
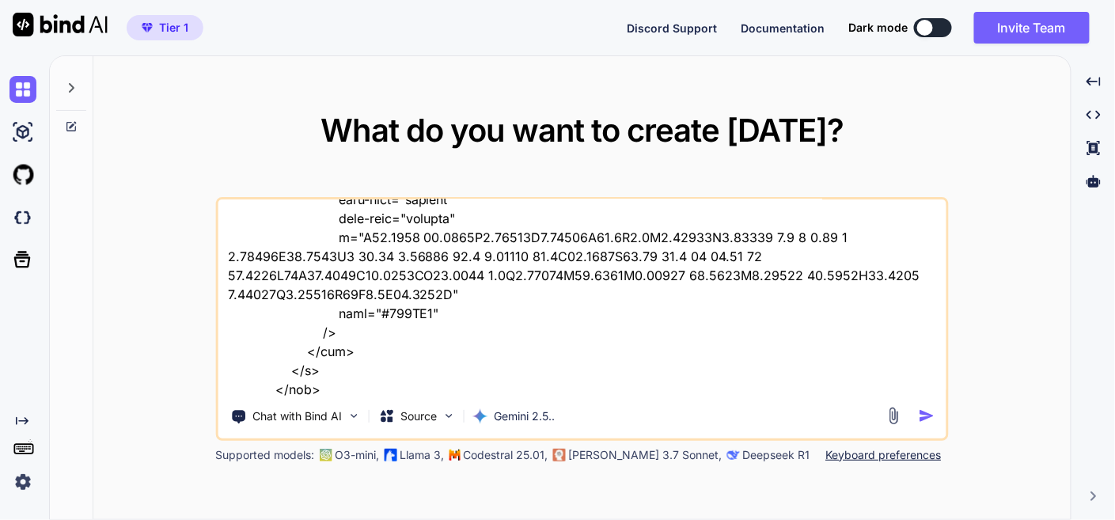
click at [411, 386] on textarea at bounding box center [582, 297] width 728 height 196
paste textarea "This Page Does Not Exist"
click at [340, 384] on textarea at bounding box center [582, 297] width 728 height 196
paste textarea "[URL][DOMAIN_NAME]"
click at [847, 383] on textarea at bounding box center [582, 297] width 728 height 196
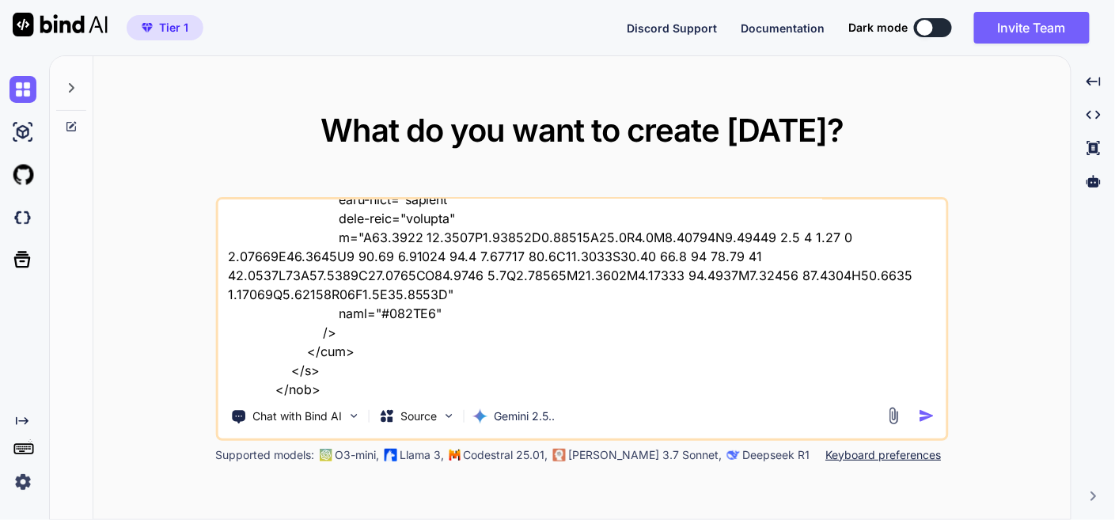
click at [923, 416] on img "button" at bounding box center [927, 416] width 17 height 17
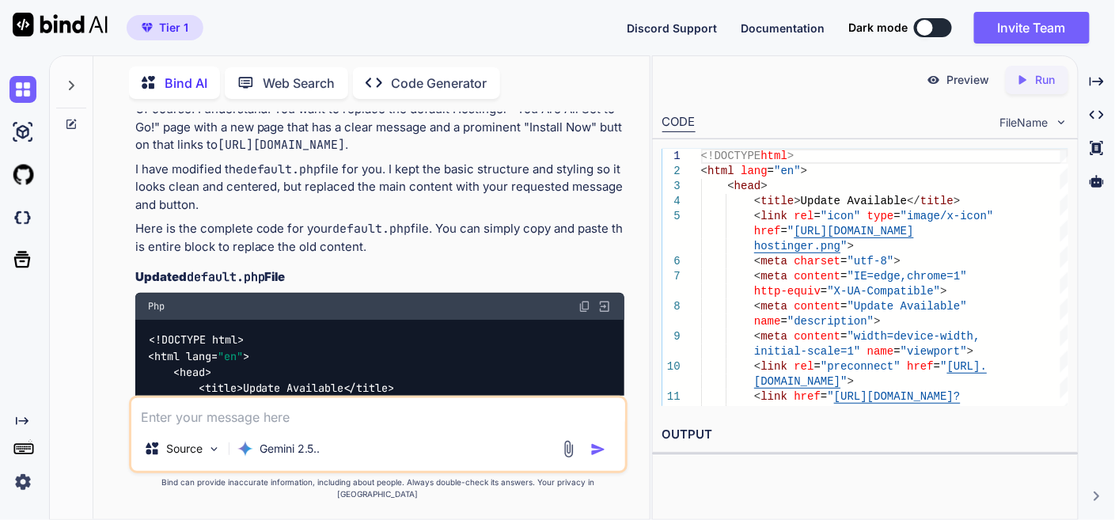
scroll to position [3083, 0]
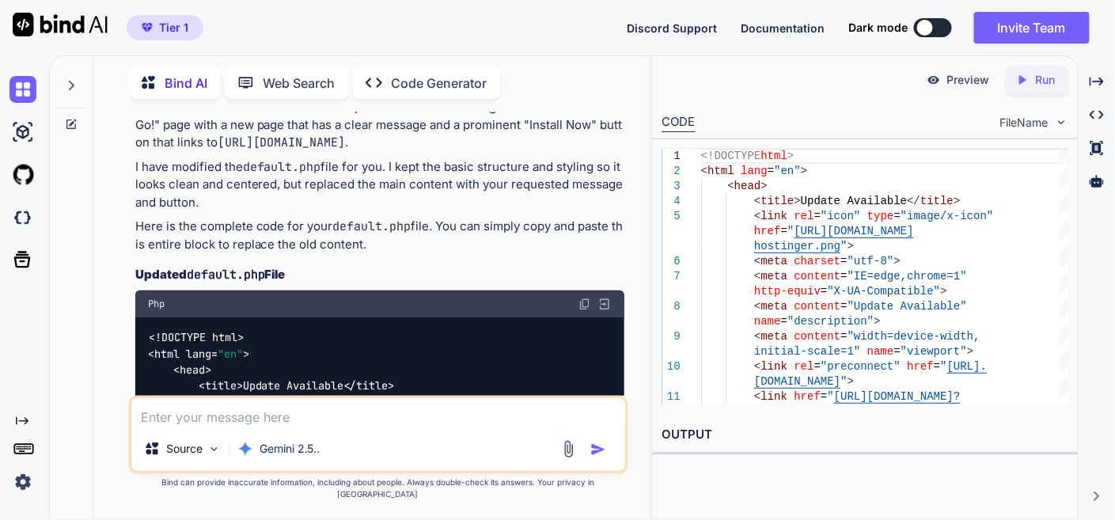
click at [583, 298] on img at bounding box center [585, 304] width 13 height 13
click at [21, 87] on img at bounding box center [22, 89] width 27 height 27
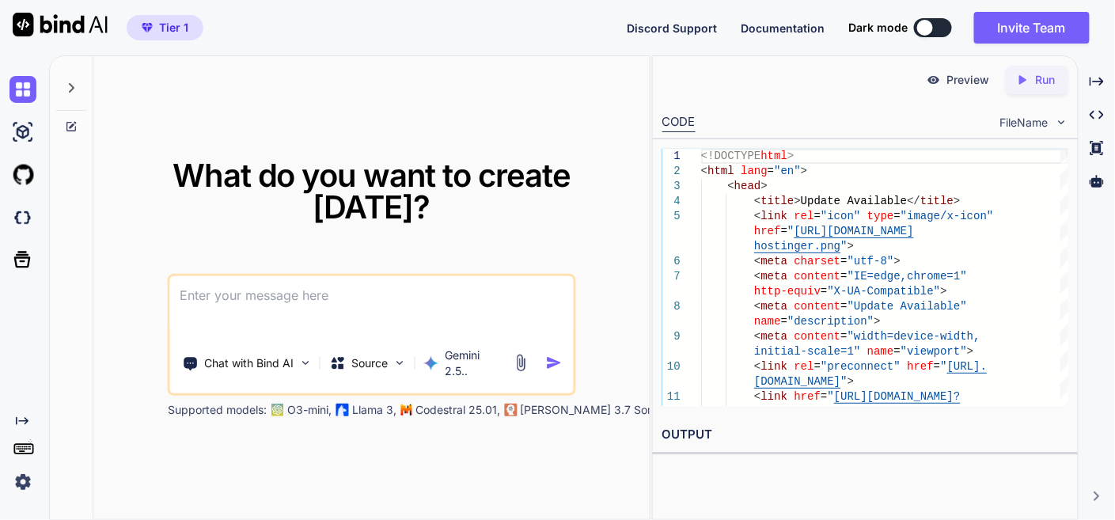
click at [415, 297] on textarea at bounding box center [372, 305] width 404 height 59
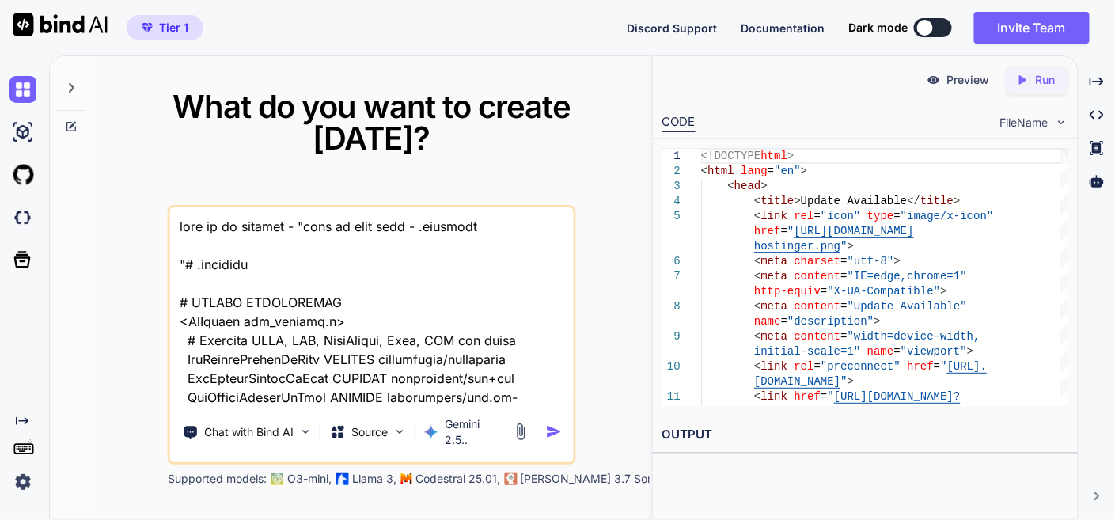
scroll to position [48485, 0]
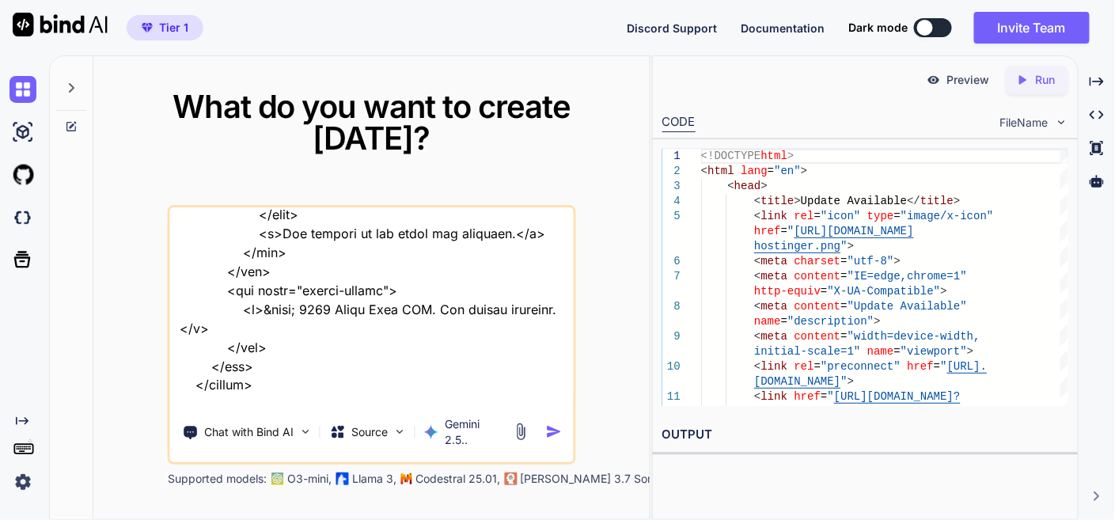
click at [343, 386] on textarea at bounding box center [372, 305] width 404 height 196
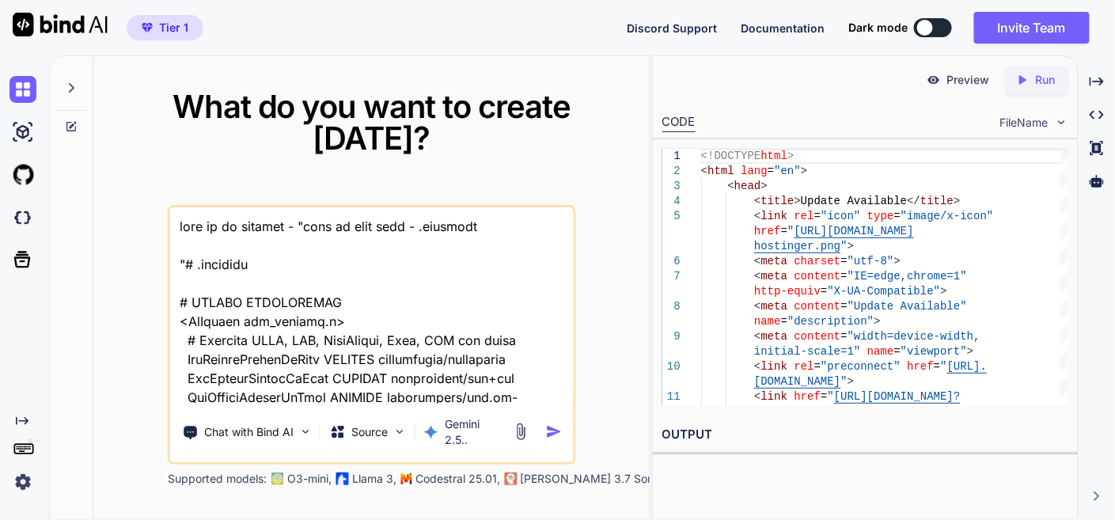
scroll to position [48523, 0]
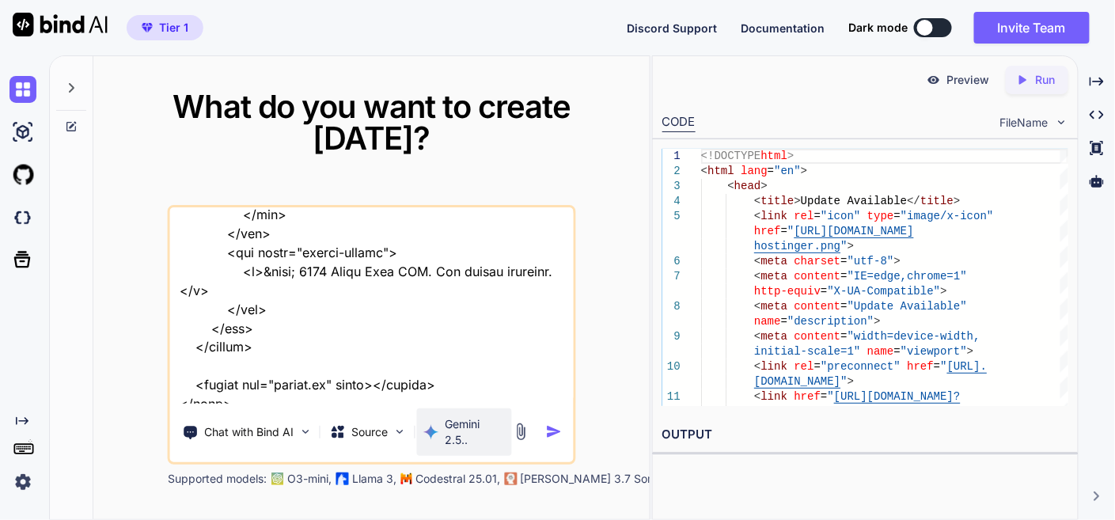
paste textarea "[URL][DOMAIN_NAME]"
type textarea "this is my website - "here is text code - .htaccess "# .htaccess # ENABLE COMPR…"
type textarea "x"
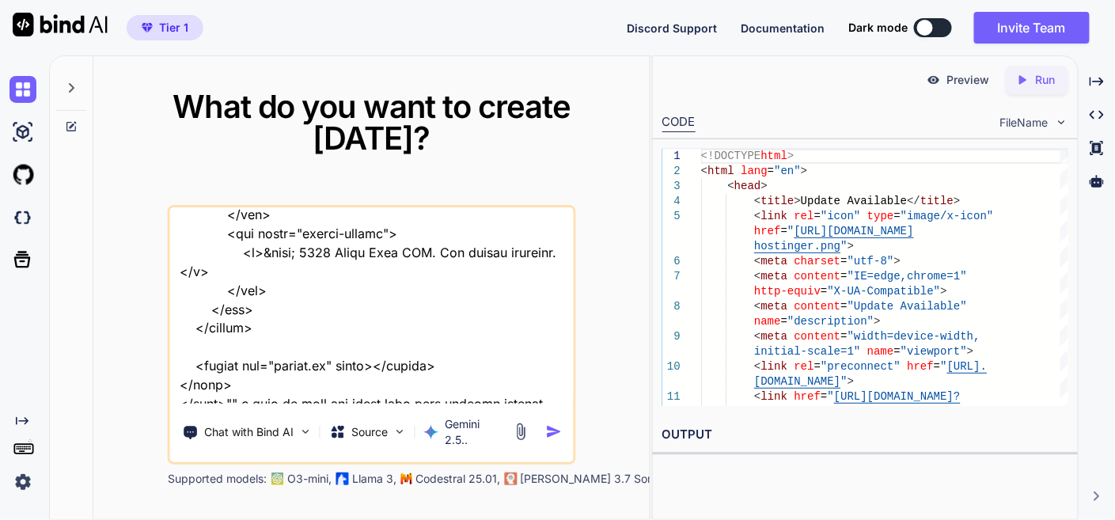
type textarea "this is my website - "here is text code - .htaccess "# .htaccess # ENABLE COMPR…"
type textarea "x"
type textarea "this is my website - "here is text code - .htaccess "# .htaccess # ENABLE COMPR…"
type textarea "x"
type textarea "this is my website - "here is text code - .htaccess "# .htaccess # ENABLE COMPR…"
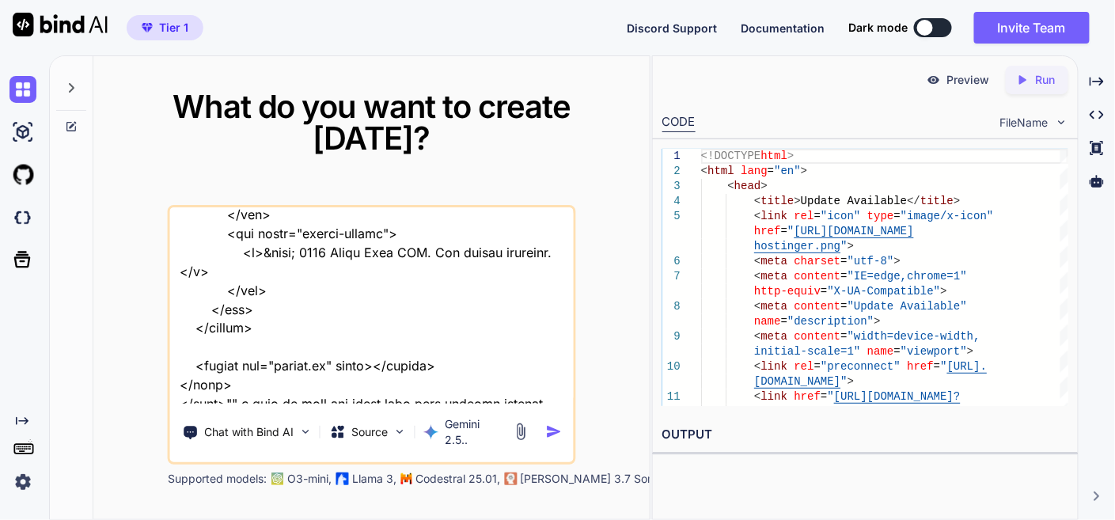
type textarea "x"
type textarea "this is my website - "here is text code - .htaccess "# .htaccess # ENABLE COMPR…"
type textarea "x"
type textarea "this is my website - "here is text code - .htaccess "# .htaccess # ENABLE COMPR…"
type textarea "x"
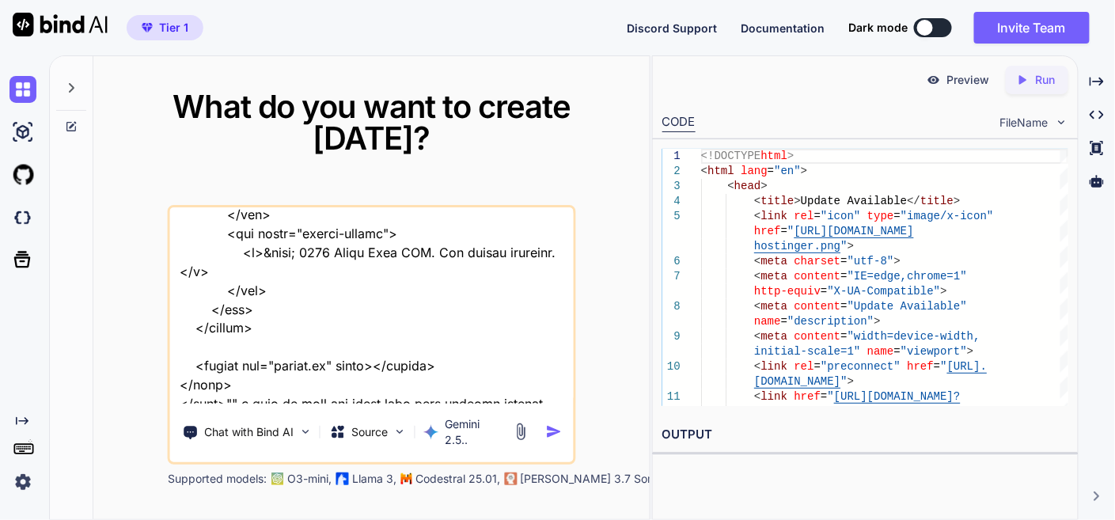
type textarea "this is my website - "here is text code - .htaccess "# .htaccess # ENABLE COMPR…"
type textarea "x"
type textarea "this is my website - "here is text code - .htaccess "# .htaccess # ENABLE COMPR…"
type textarea "x"
type textarea "this is my website - "here is text code - .htaccess "# .htaccess # ENABLE COMPR…"
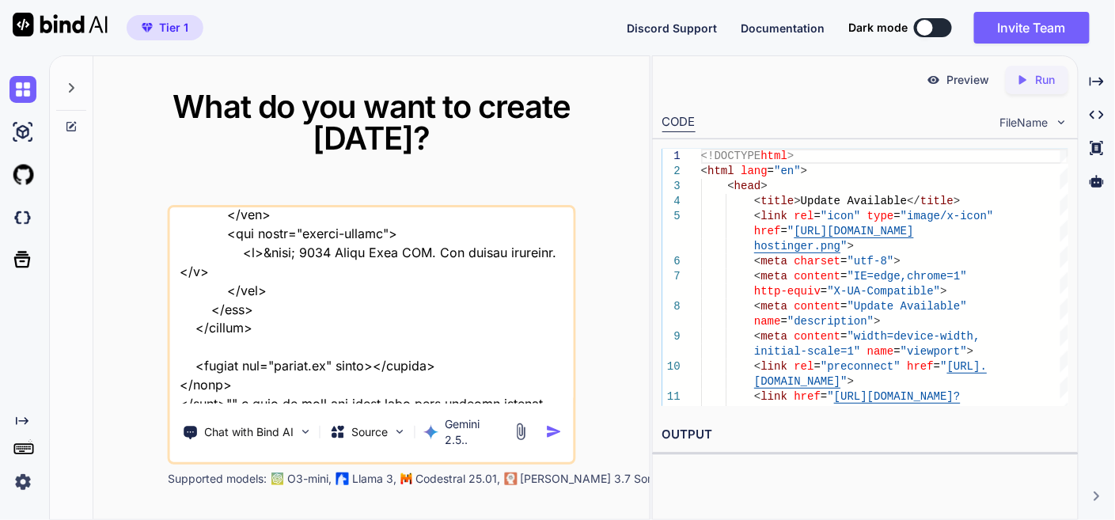
type textarea "x"
type textarea "this is my website - "here is text code - .htaccess "# .htaccess # ENABLE COMPR…"
type textarea "x"
type textarea "this is my website - "here is text code - .htaccess "# .htaccess # ENABLE COMPR…"
type textarea "x"
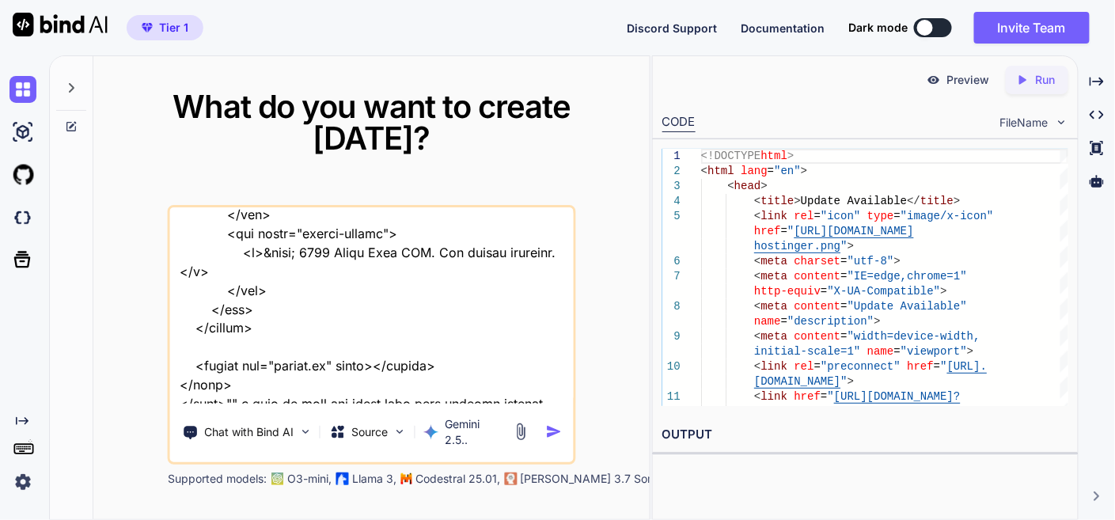
type textarea "this is my website - "here is text code - .htaccess "# .htaccess # ENABLE COMPR…"
type textarea "x"
type textarea "this is my website - "here is text code - .htaccess "# .htaccess # ENABLE COMPR…"
type textarea "x"
type textarea "this is my website - "here is text code - .htaccess "# .htaccess # ENABLE COMPR…"
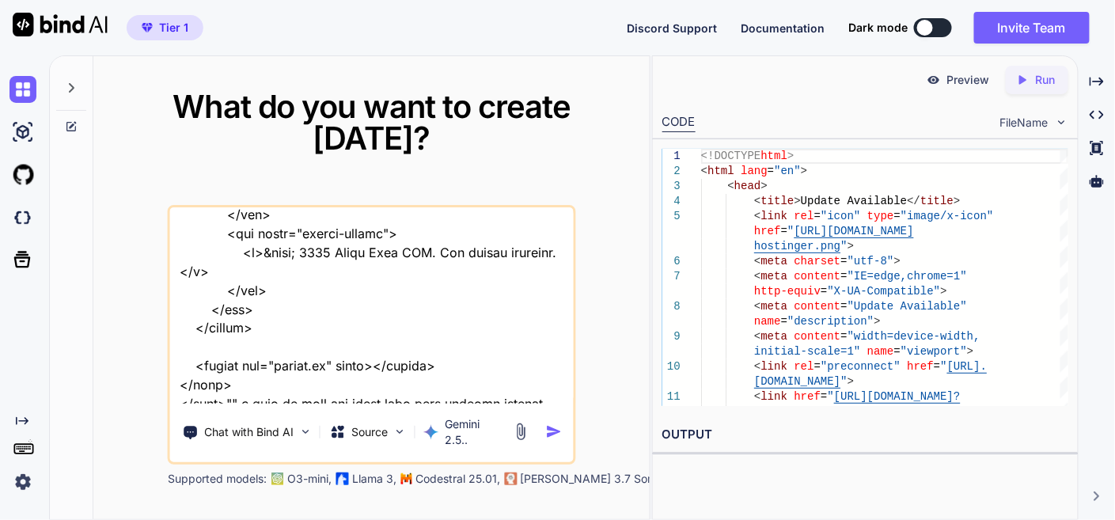
type textarea "x"
type textarea "this is my website - "here is text code - .htaccess "# .htaccess # ENABLE COMPR…"
type textarea "x"
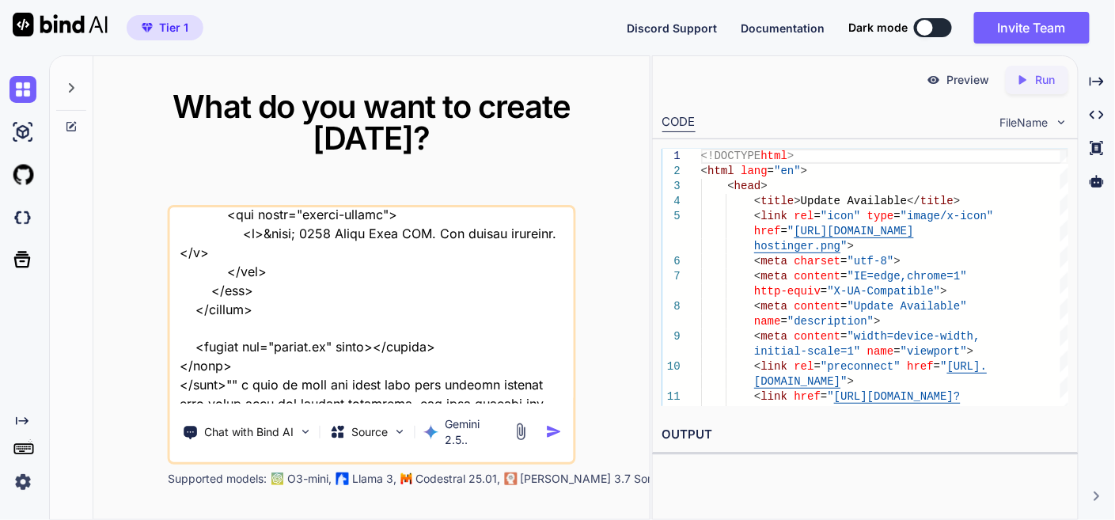
type textarea "this is my website - "here is text code - .htaccess "# .htaccess # ENABLE COMPR…"
type textarea "x"
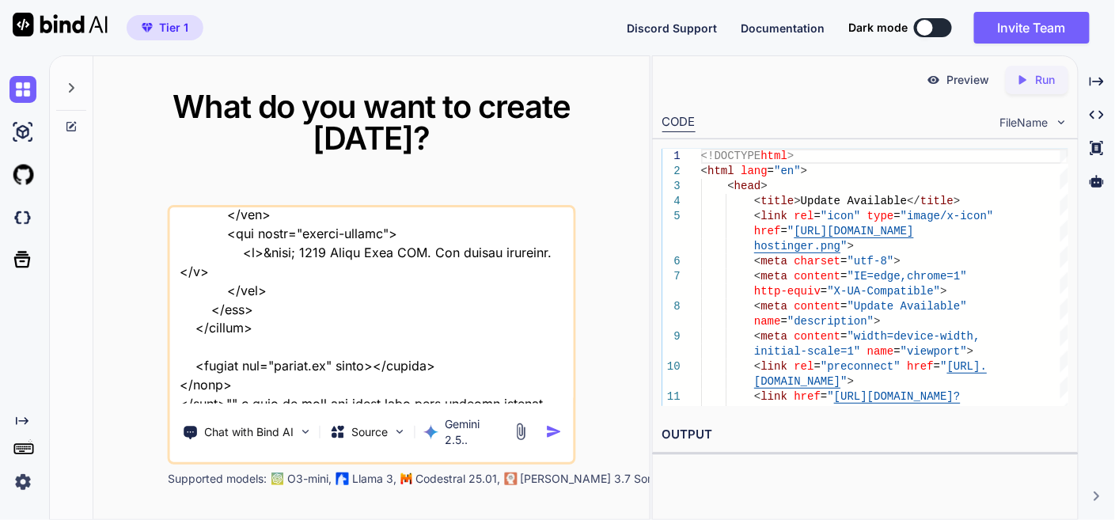
type textarea "this is my website - "here is text code - .htaccess "# .htaccess # ENABLE COMPR…"
type textarea "x"
type textarea "this is my website - "here is text code - .htaccess "# .htaccess # ENABLE COMPR…"
type textarea "x"
type textarea "this is my website - "here is text code - .htaccess "# .htaccess # ENABLE COMPR…"
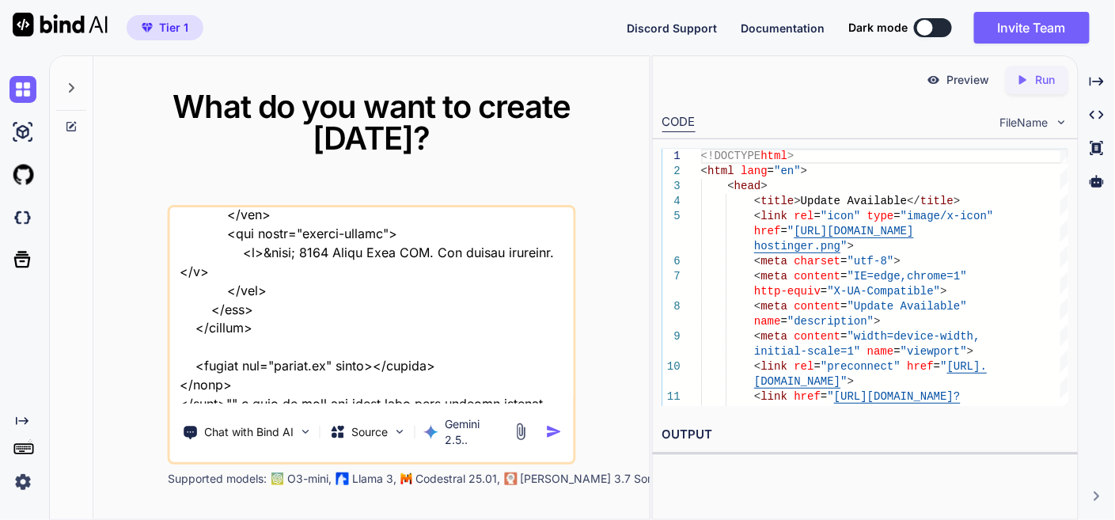
click at [548, 423] on img "button" at bounding box center [554, 431] width 17 height 17
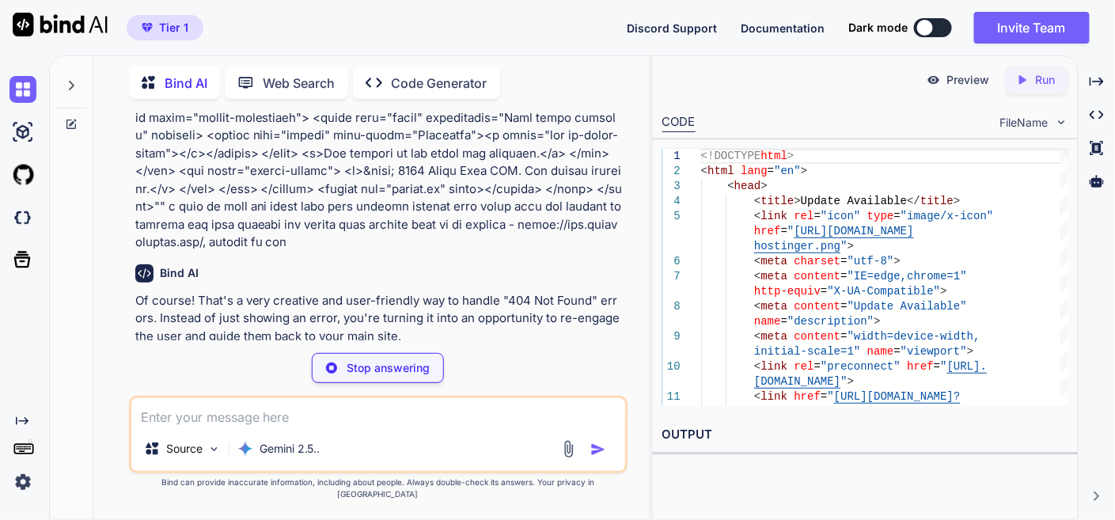
scroll to position [15499, 0]
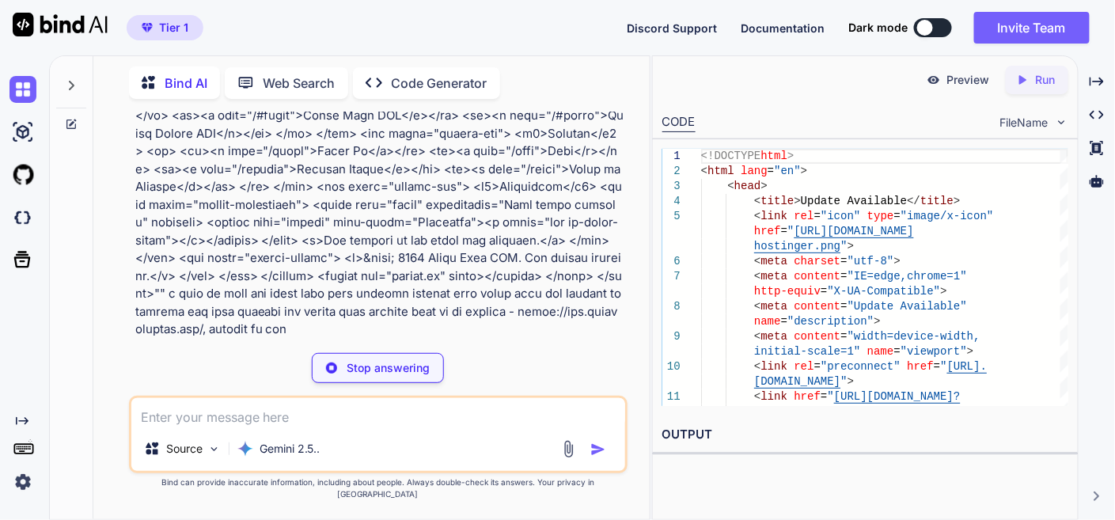
type textarea "x"
type textarea "<script src="/script.js" defer></script> </body> </html>"
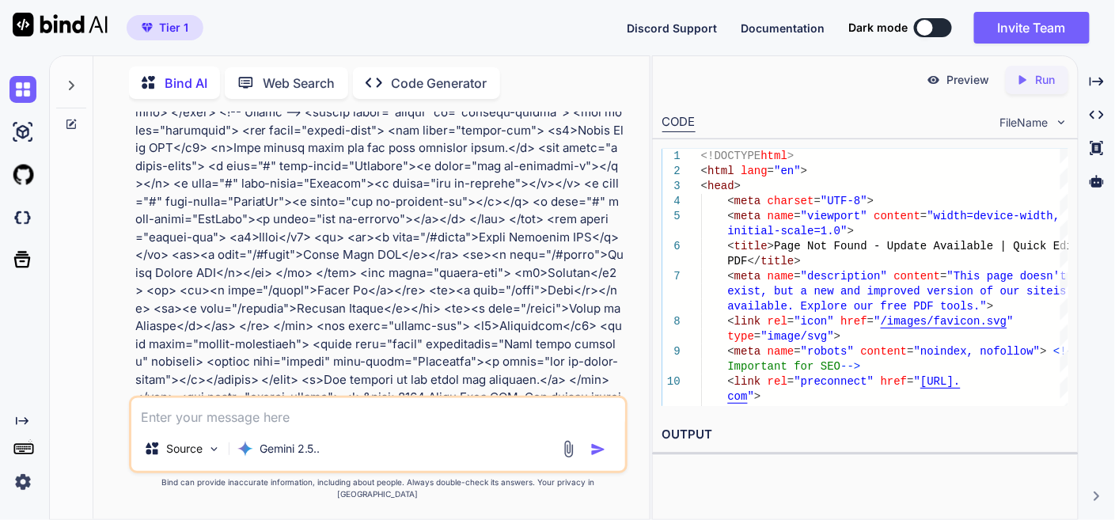
scroll to position [15623, 0]
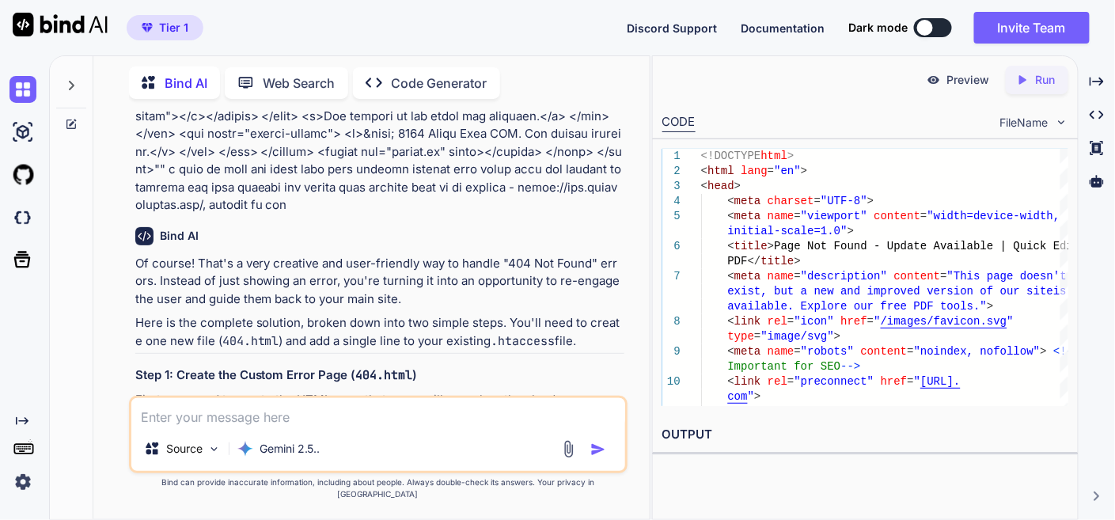
drag, startPoint x: 591, startPoint y: 232, endPoint x: 586, endPoint y: 239, distance: 9.0
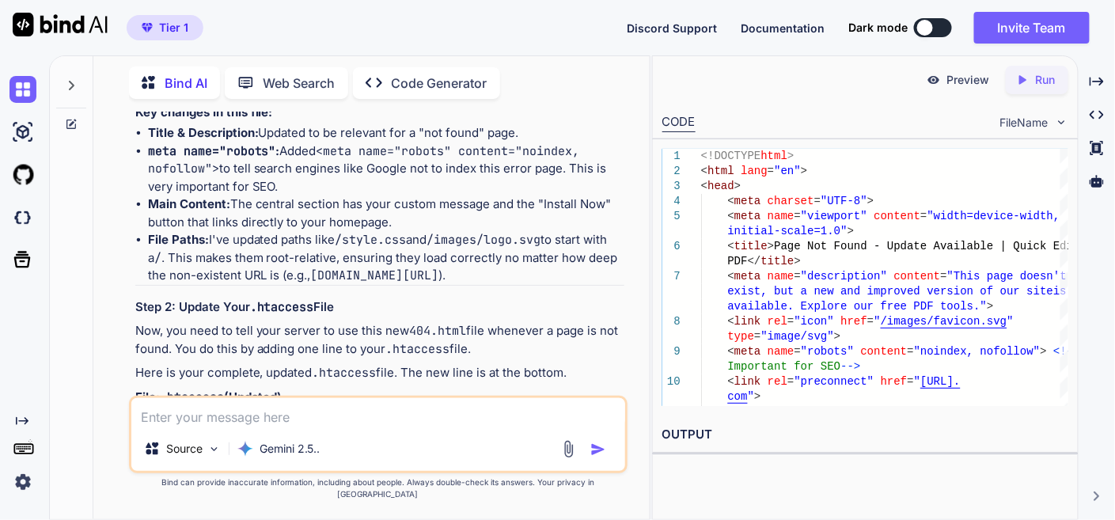
scroll to position [17734, 0]
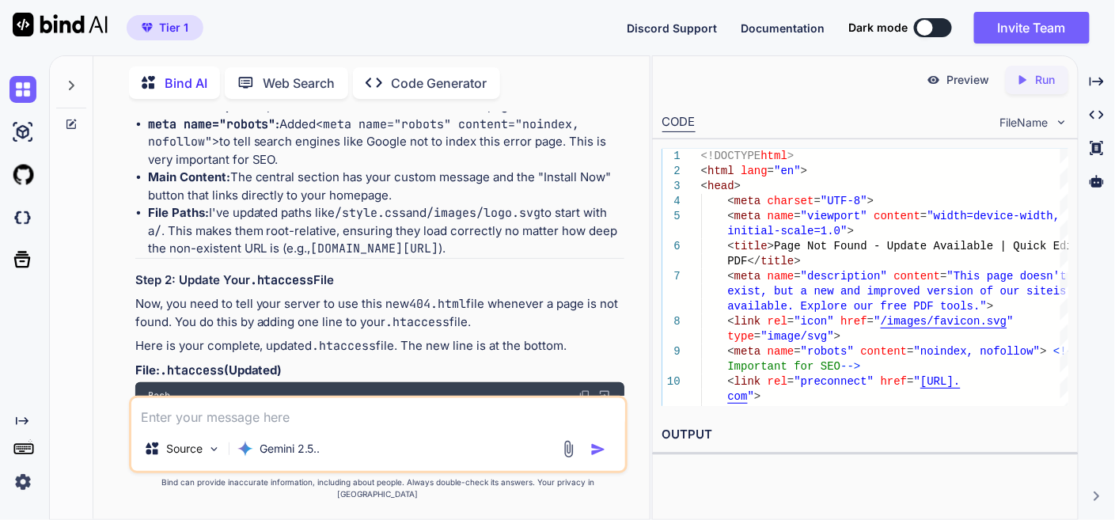
click at [579, 389] on img at bounding box center [585, 395] width 13 height 13
click at [584, 389] on img at bounding box center [585, 395] width 13 height 13
click at [582, 389] on img at bounding box center [585, 395] width 13 height 13
